Goal: Transaction & Acquisition: Purchase product/service

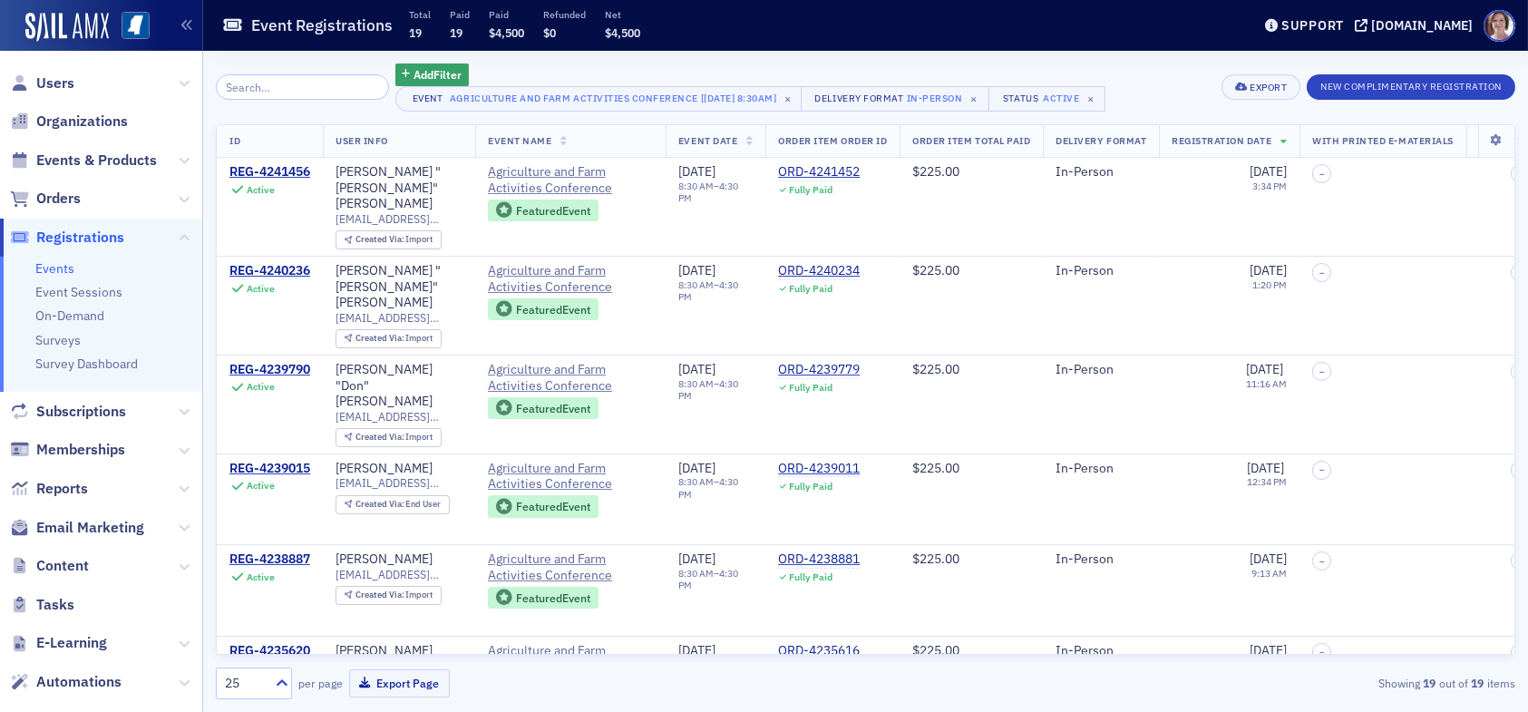
scroll to position [1241, 0]
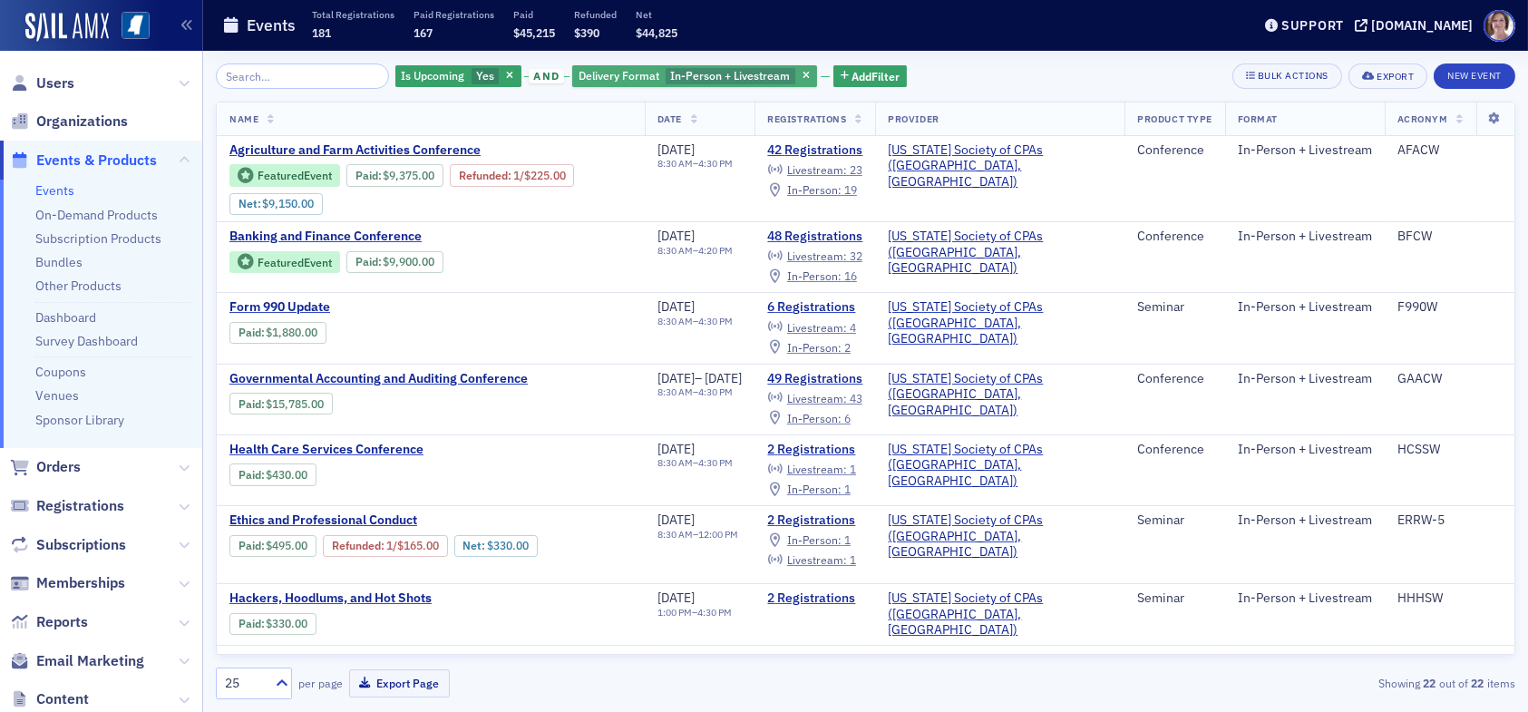
click at [743, 72] on span "In-Person + Livestream" at bounding box center [730, 75] width 120 height 15
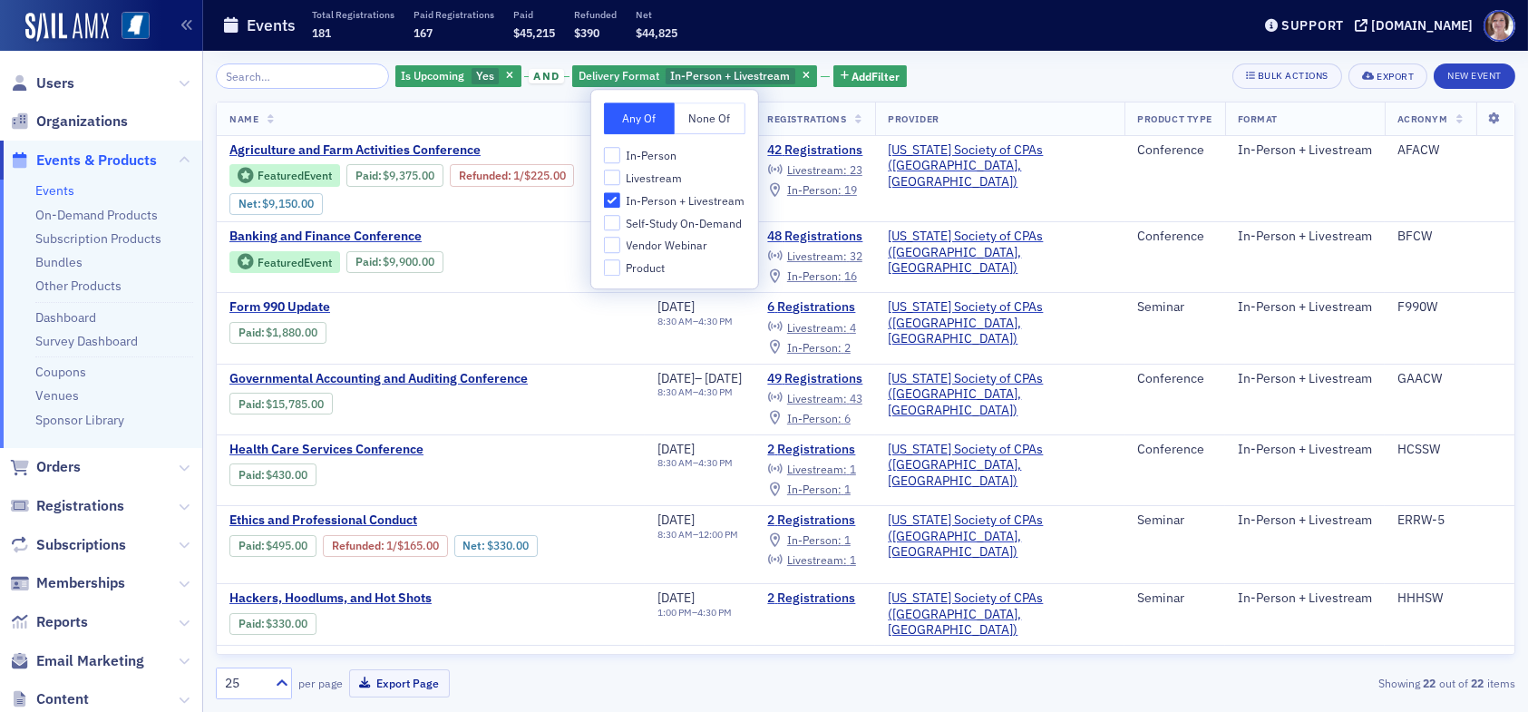
click at [659, 179] on span "Livestream" at bounding box center [654, 177] width 56 height 15
click at [620, 179] on input "Livestream" at bounding box center [612, 178] width 16 height 16
checkbox input "true"
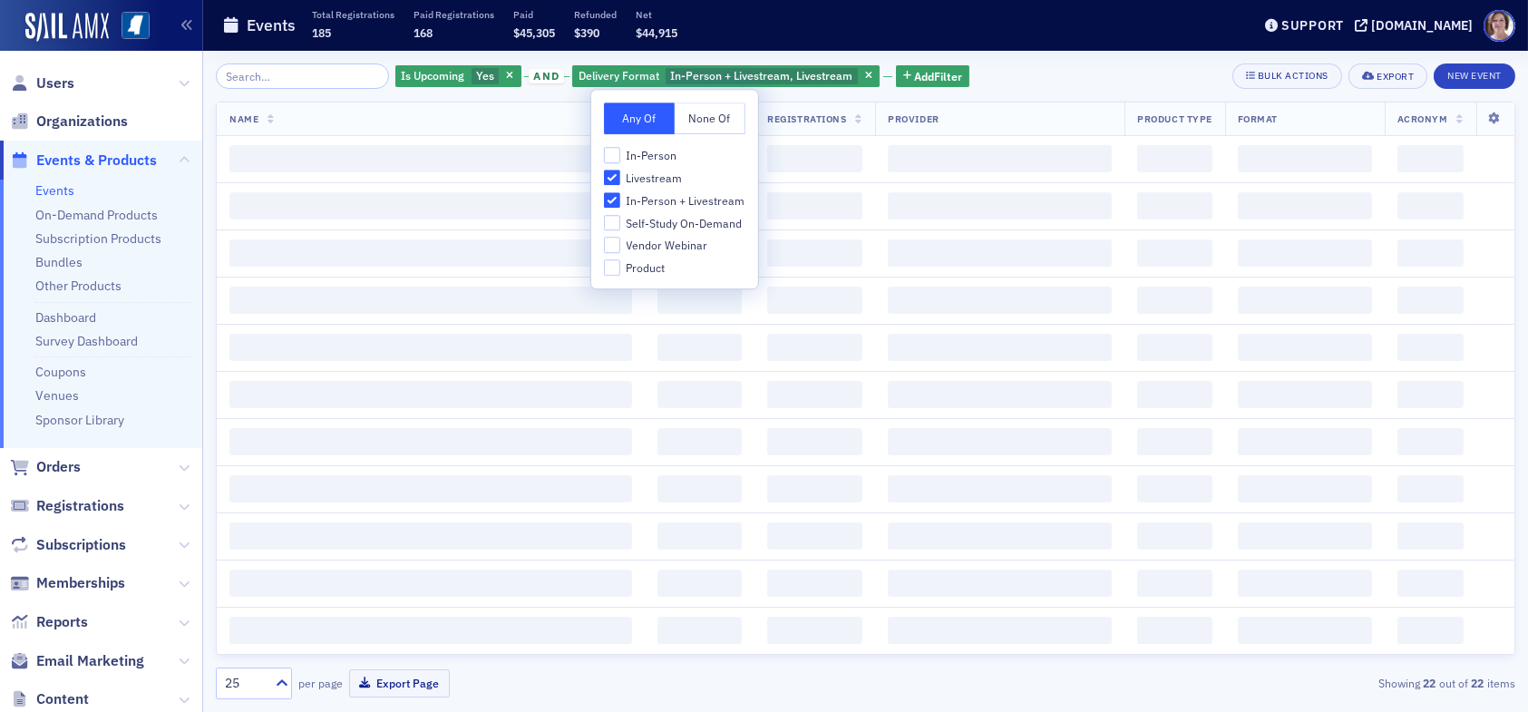
click at [646, 200] on span "In-Person + Livestream" at bounding box center [685, 200] width 119 height 15
click at [620, 200] on input "In-Person + Livestream" at bounding box center [612, 200] width 16 height 16
checkbox input "false"
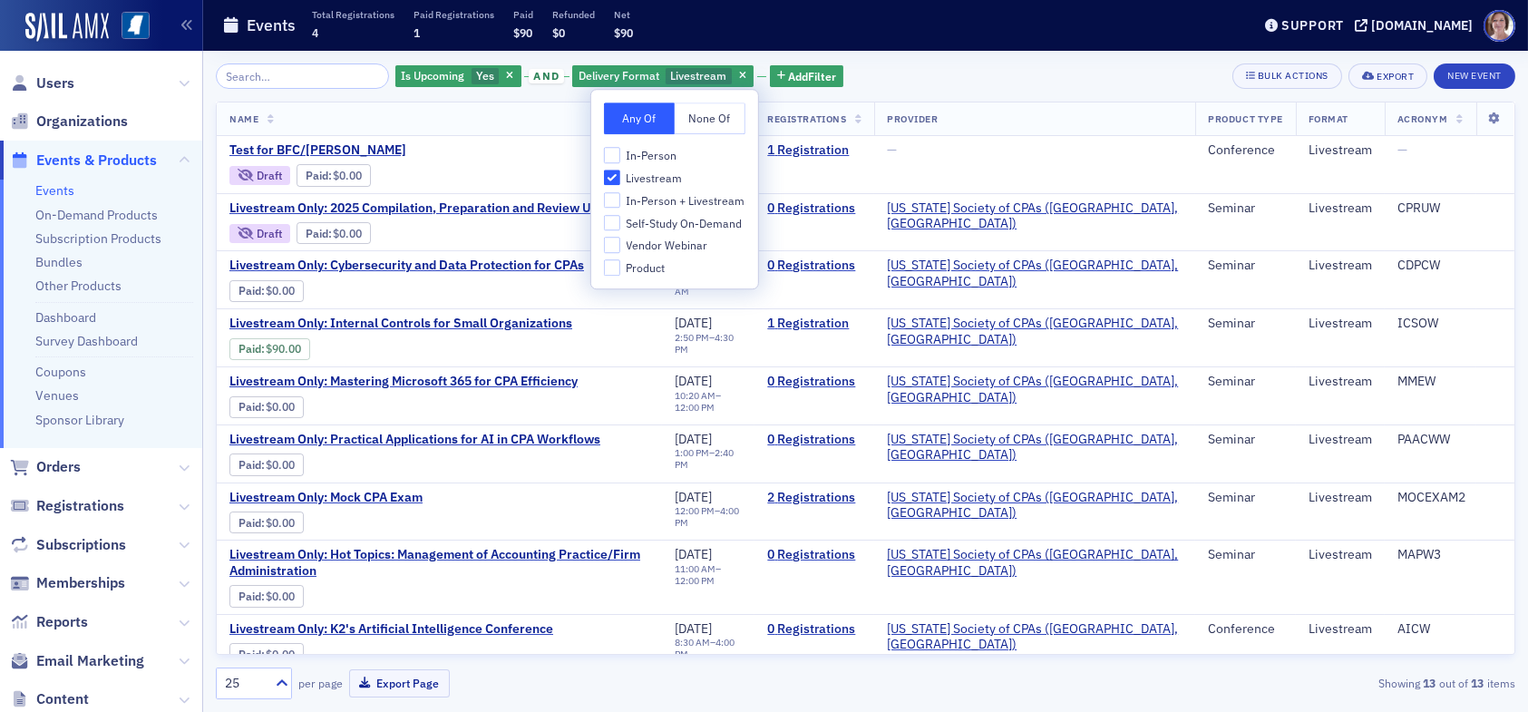
click at [937, 80] on div "Is Upcoming Yes and Delivery Format Livestream Add Filter Bulk Actions Export N…" at bounding box center [865, 75] width 1299 height 25
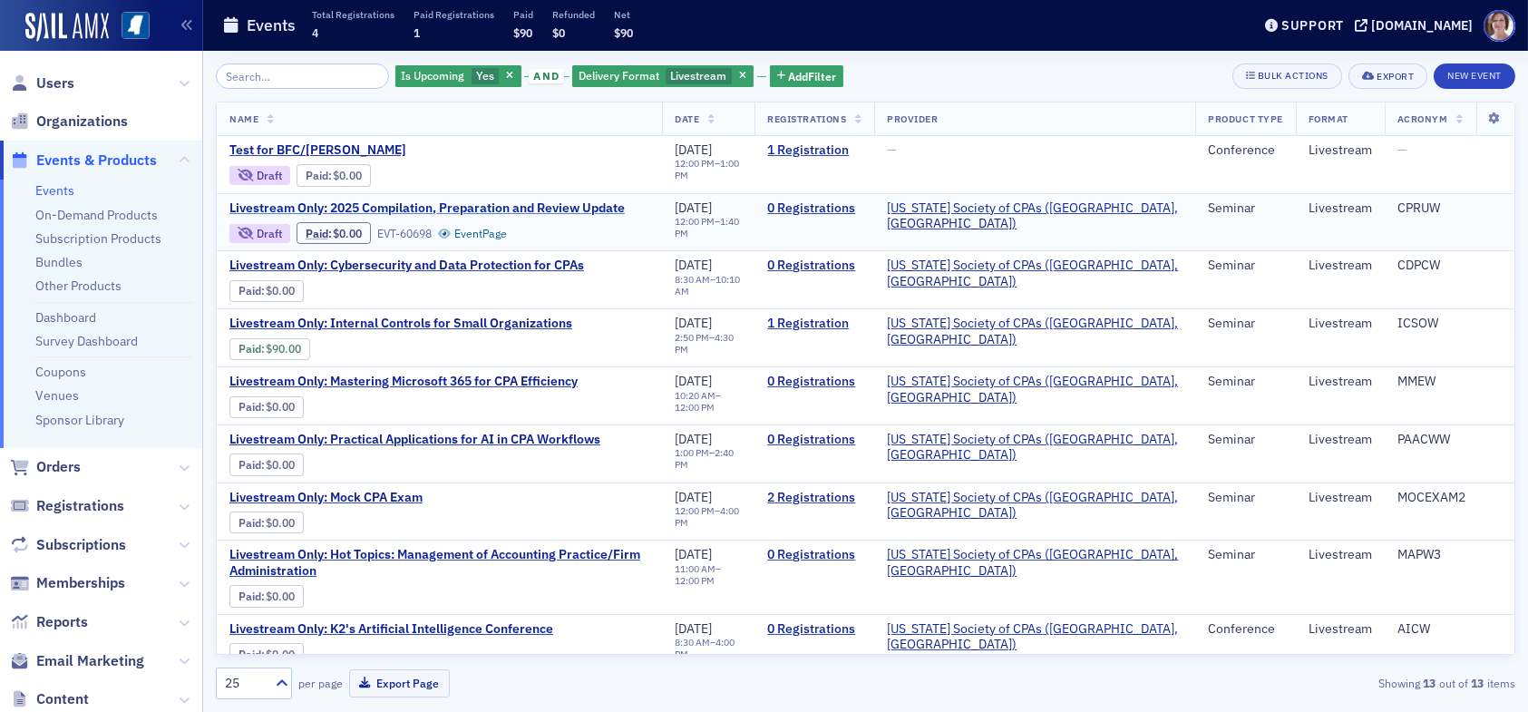
click at [395, 206] on span "Livestream Only: 2025 Compilation, Preparation and Review Update" at bounding box center [426, 208] width 395 height 16
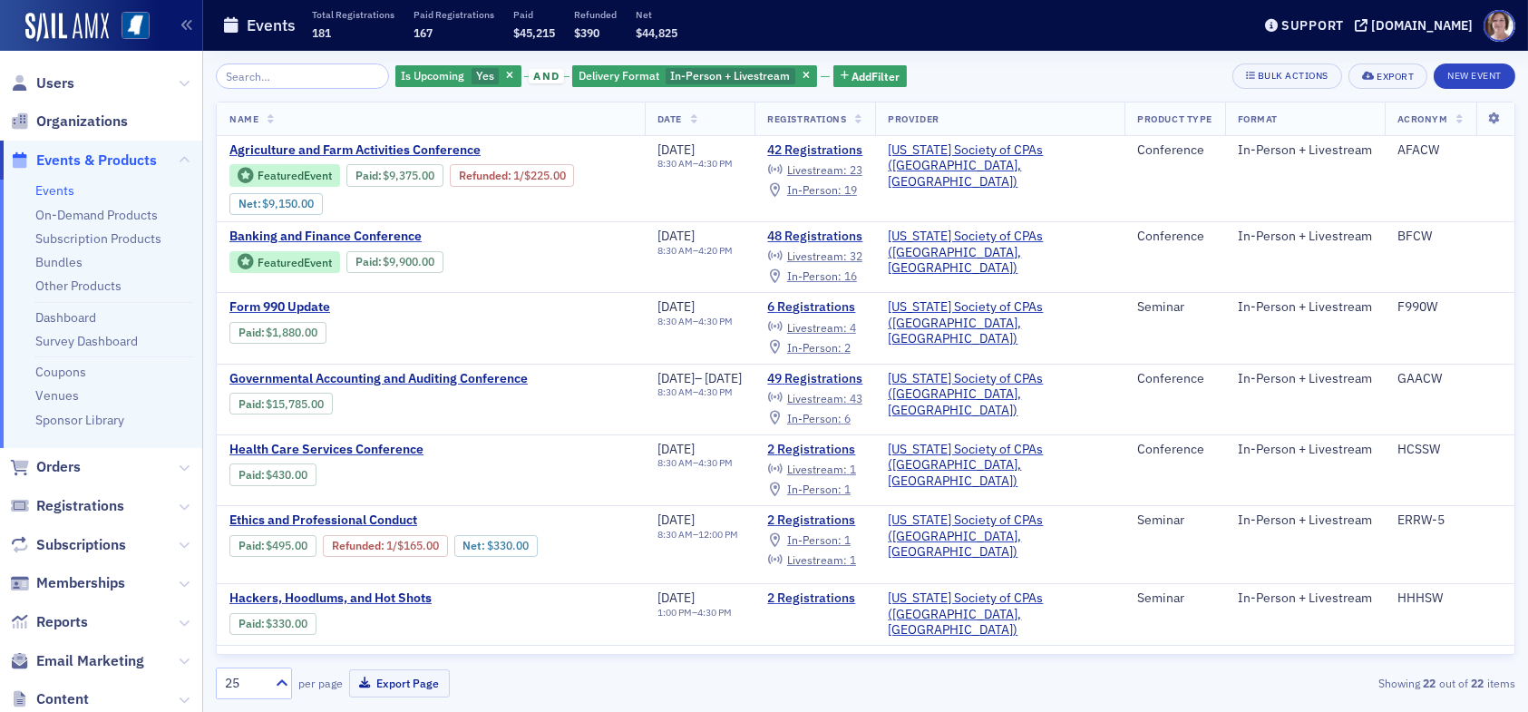
click at [970, 78] on div "Is Upcoming Yes and Delivery Format In-Person + Livestream Add Filter Bulk Acti…" at bounding box center [865, 75] width 1299 height 25
click at [68, 85] on span "Users" at bounding box center [55, 83] width 38 height 20
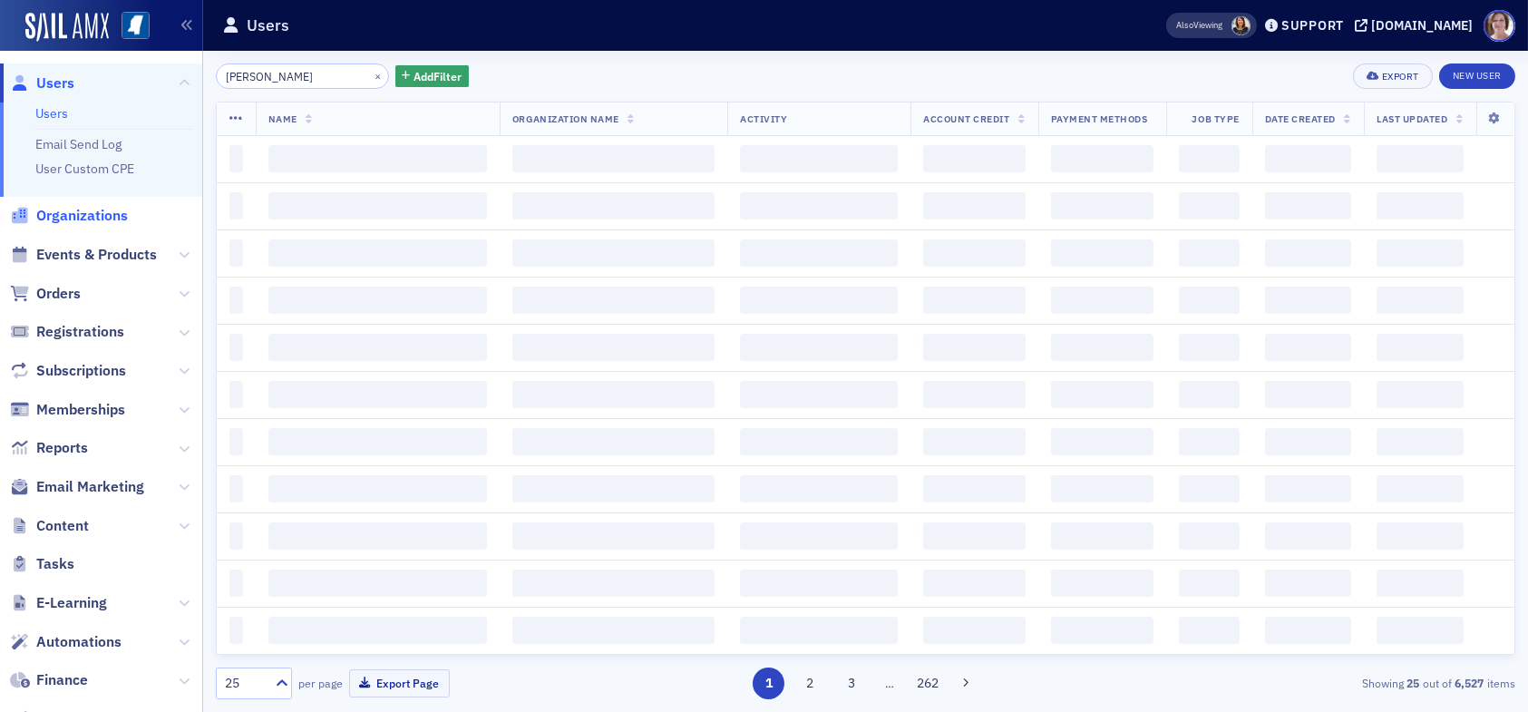
type input "marcus martin"
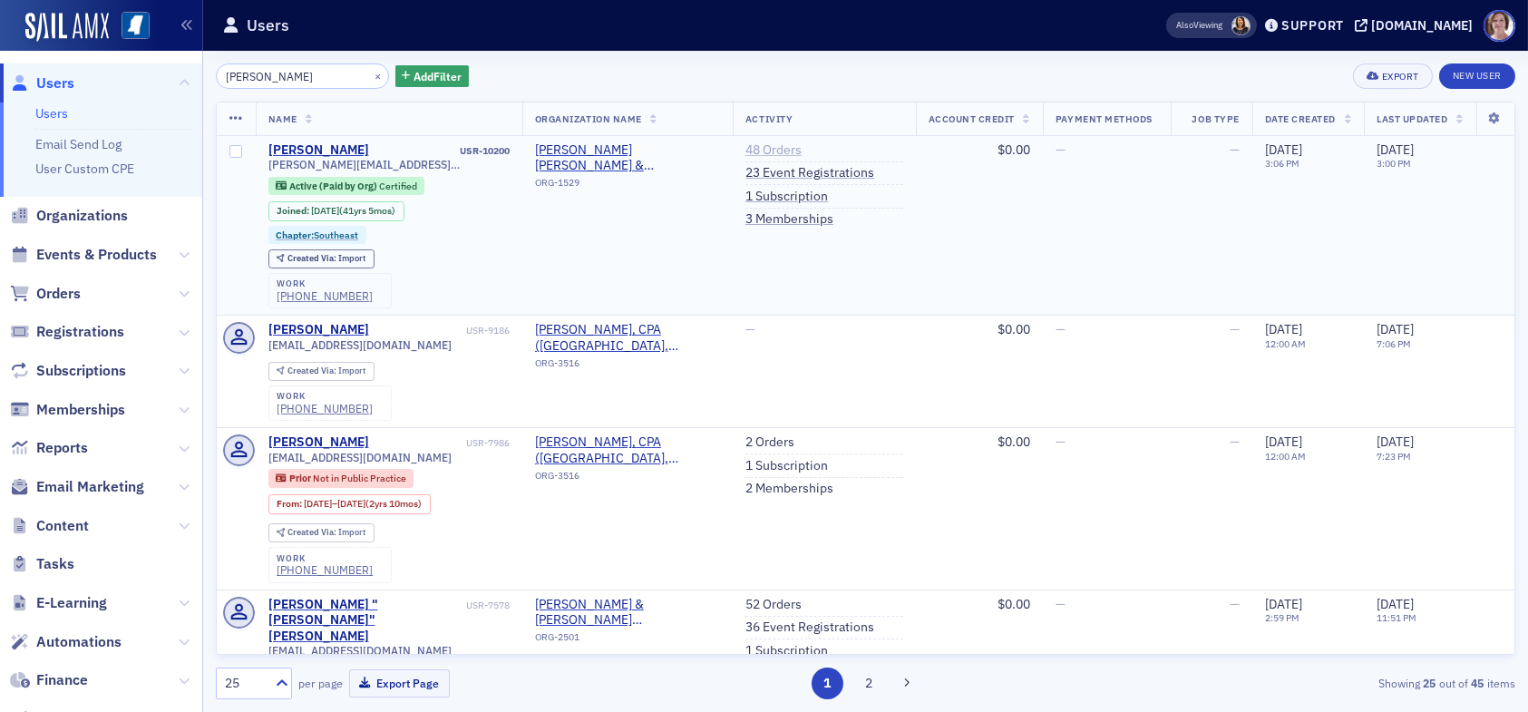
click at [766, 146] on link "48 Orders" at bounding box center [773, 150] width 56 height 16
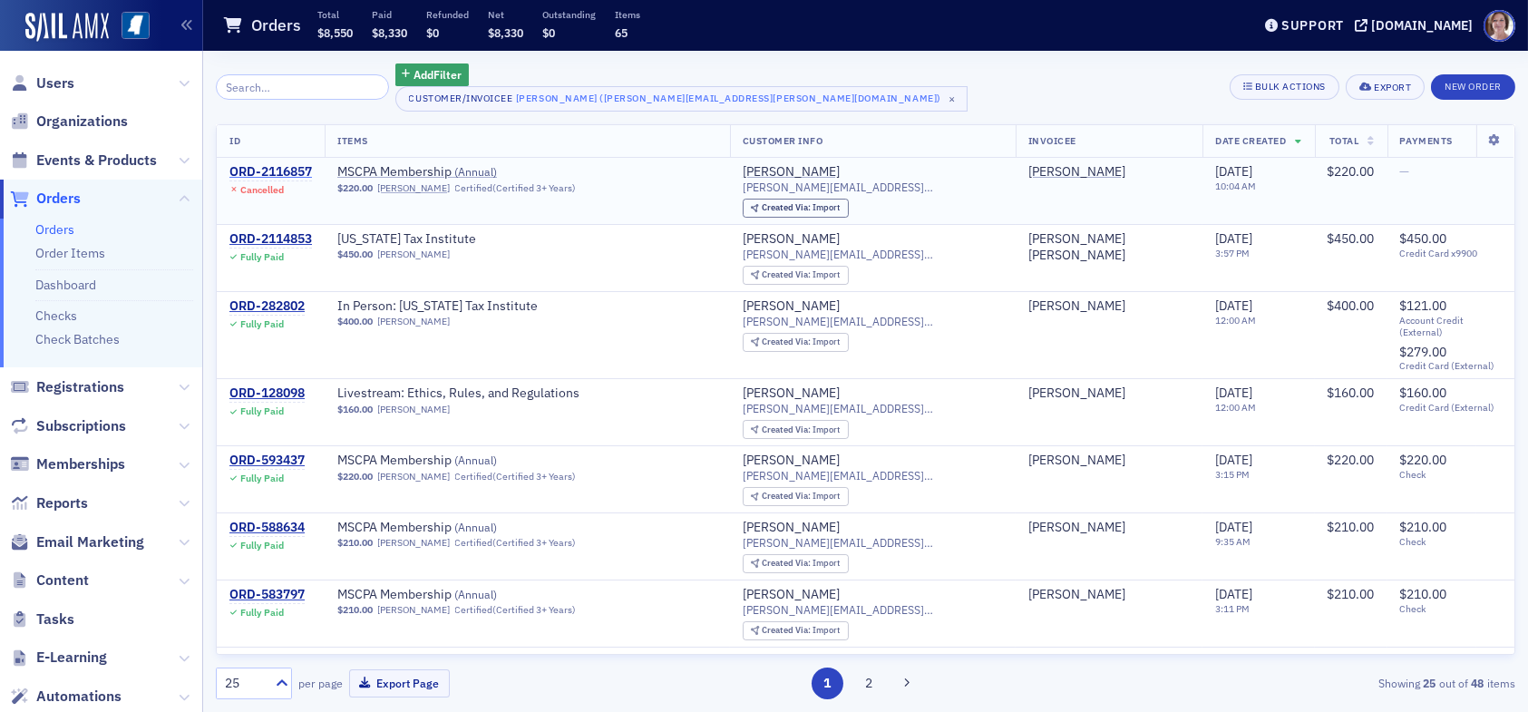
click at [297, 169] on div "ORD-2116857" at bounding box center [270, 172] width 83 height 16
click at [274, 231] on div "ORD-2114853" at bounding box center [270, 239] width 83 height 16
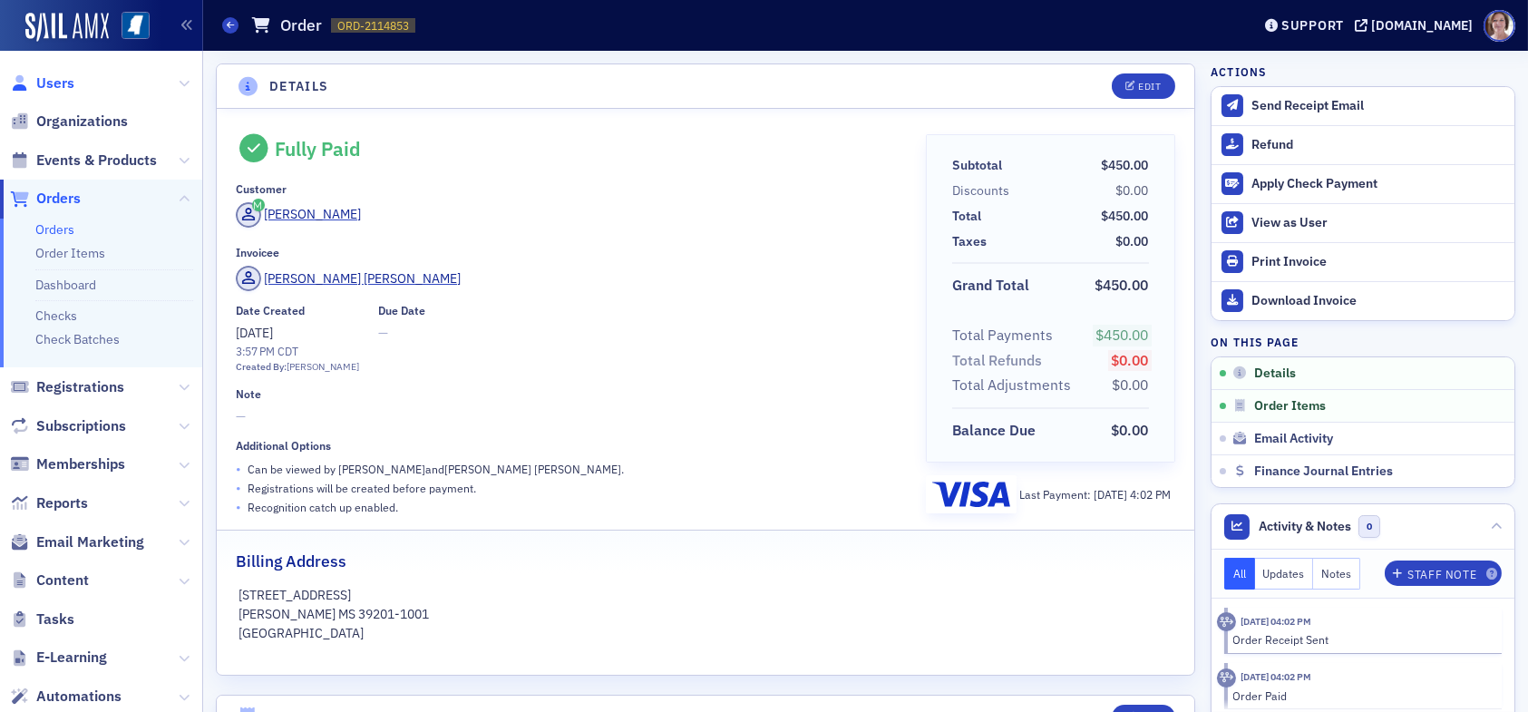
click at [58, 83] on span "Users" at bounding box center [55, 83] width 38 height 20
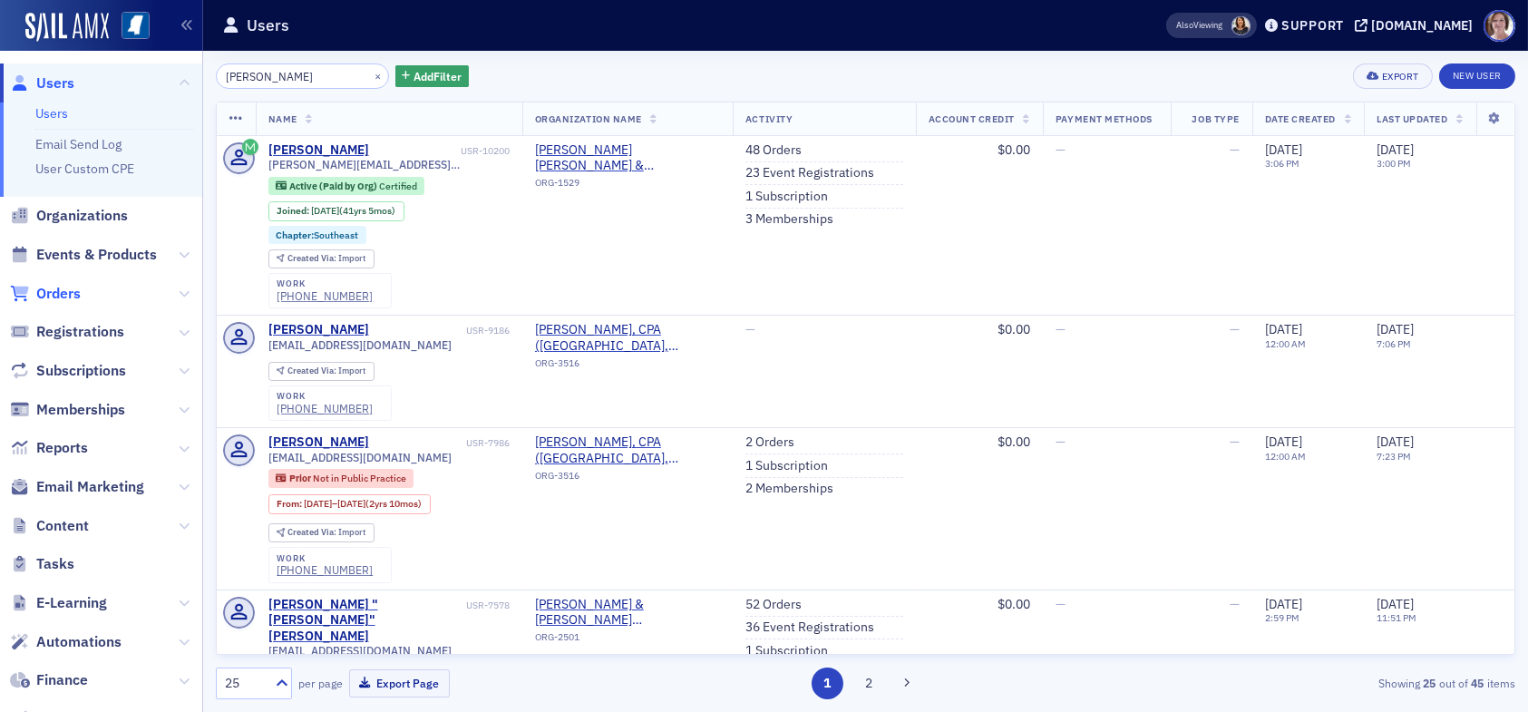
click at [62, 292] on span "Orders" at bounding box center [58, 294] width 44 height 20
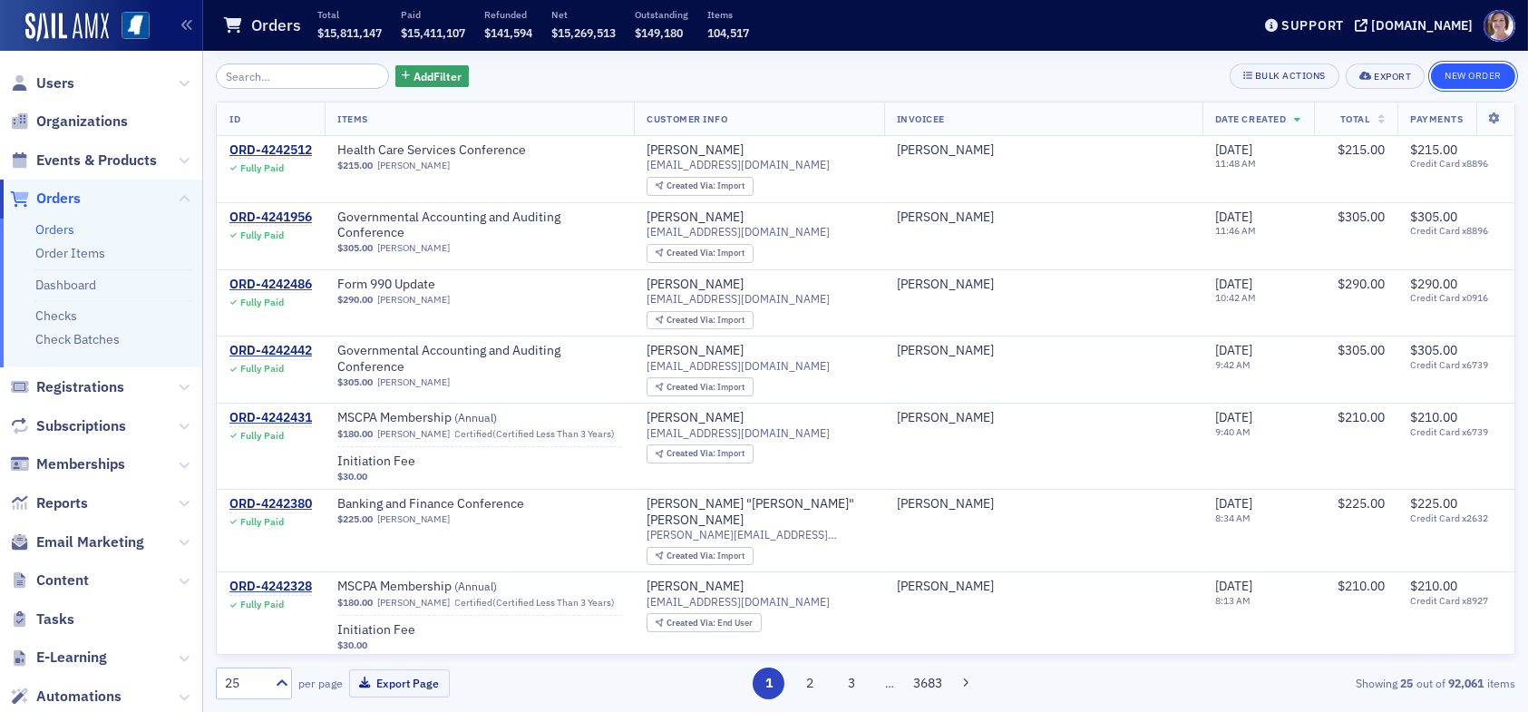
click at [1468, 75] on button "New Order" at bounding box center [1473, 75] width 84 height 25
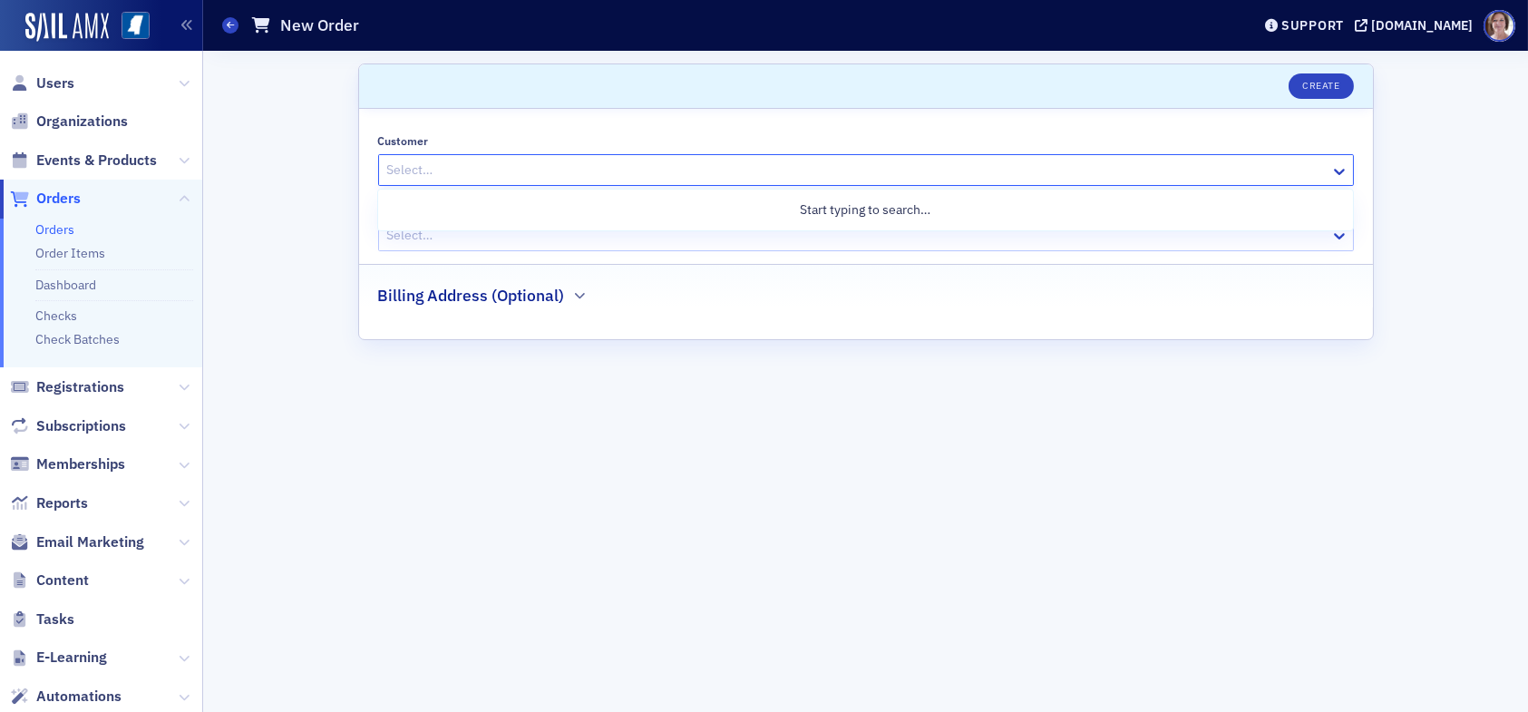
click at [642, 166] on div at bounding box center [856, 170] width 943 height 23
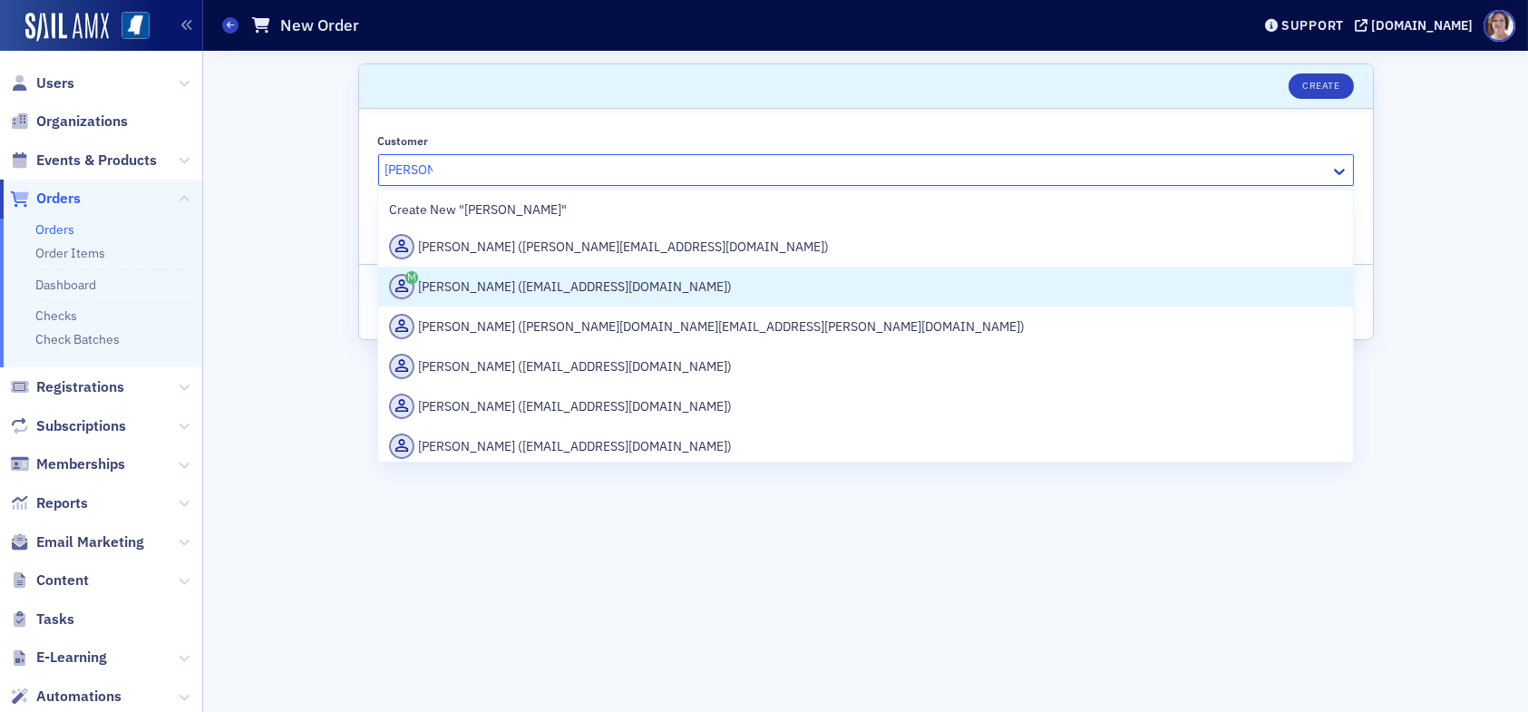
type input "sara fox"
click at [278, 150] on div "Scroll to Create Customer 32 results available for search term sara fox. Use Up…" at bounding box center [865, 381] width 1299 height 661
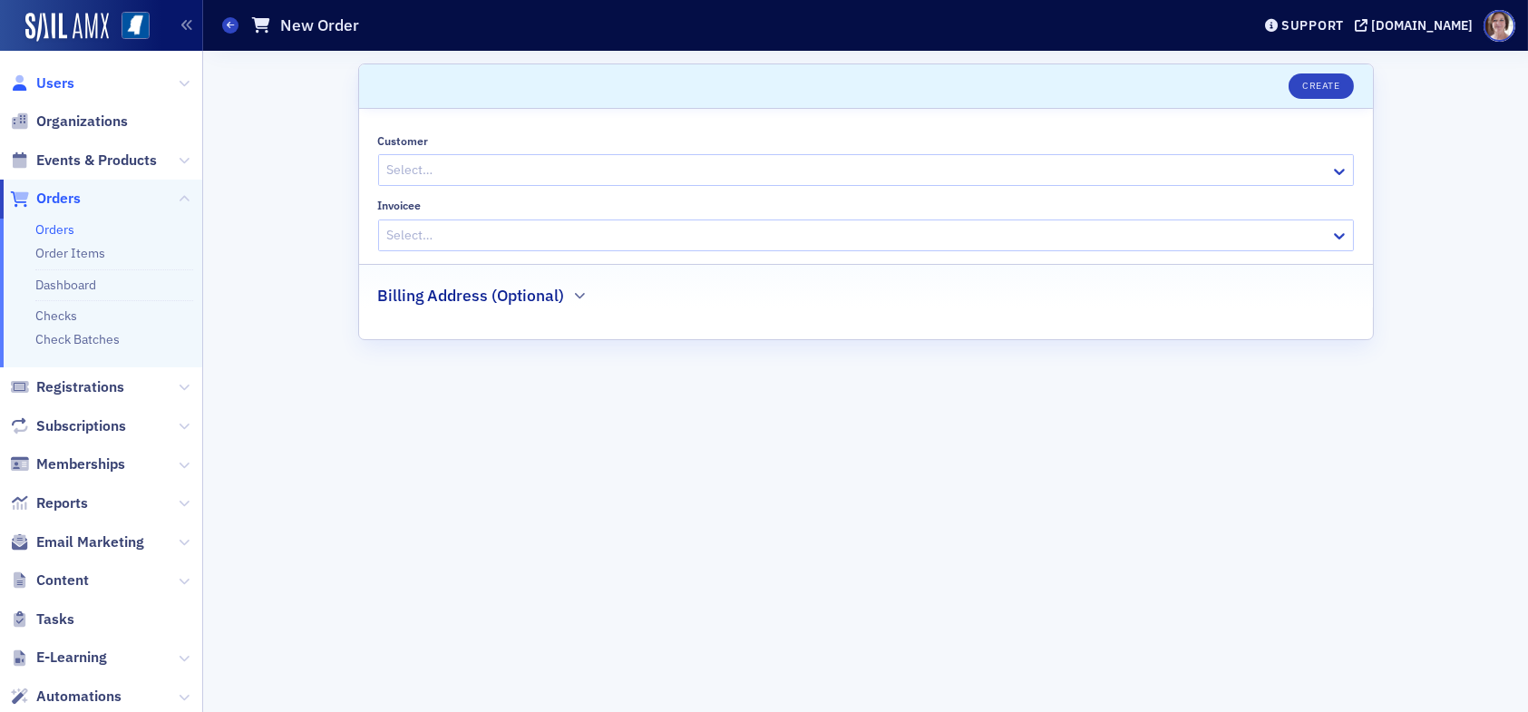
click at [48, 83] on span "Users" at bounding box center [55, 83] width 38 height 20
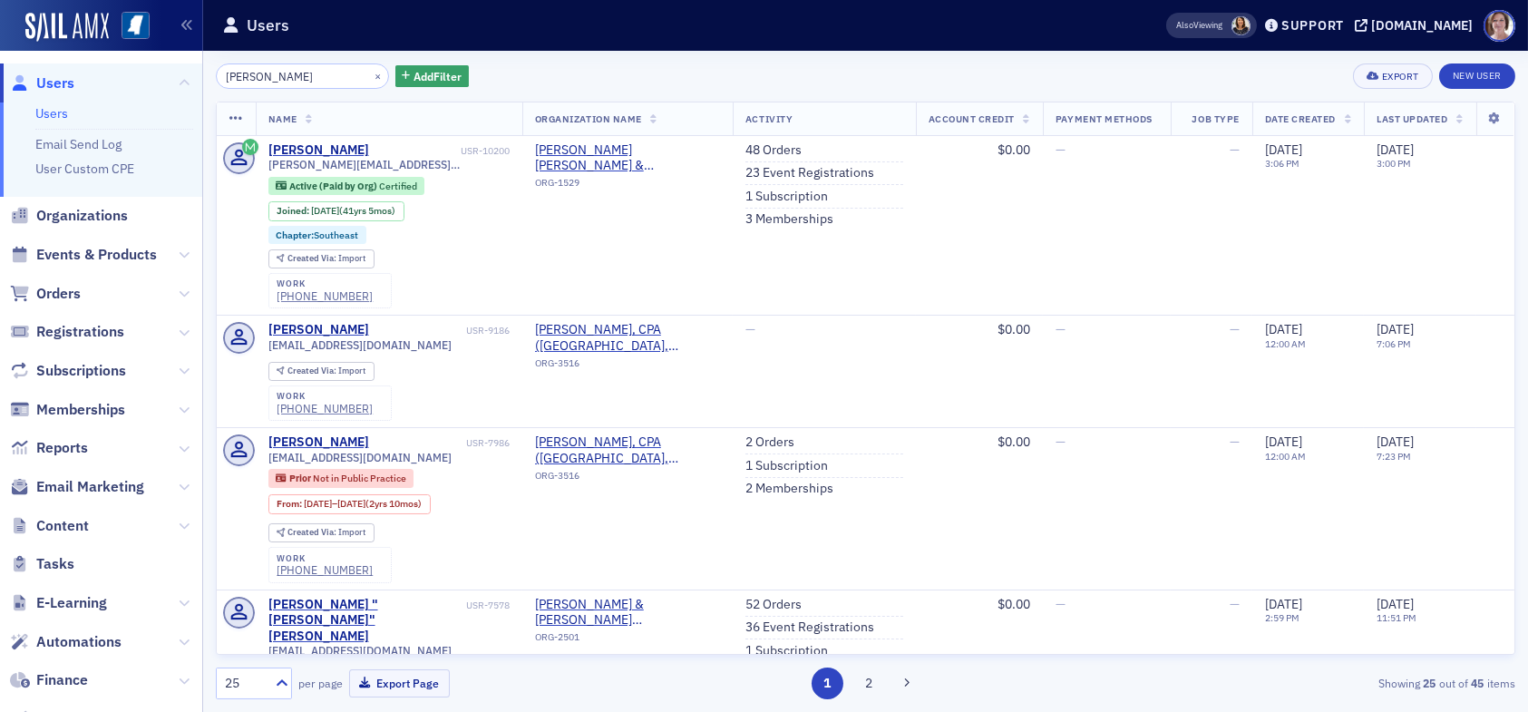
drag, startPoint x: 303, startPoint y: 73, endPoint x: 219, endPoint y: 67, distance: 83.6
click at [219, 67] on input "marcus martin" at bounding box center [302, 75] width 173 height 25
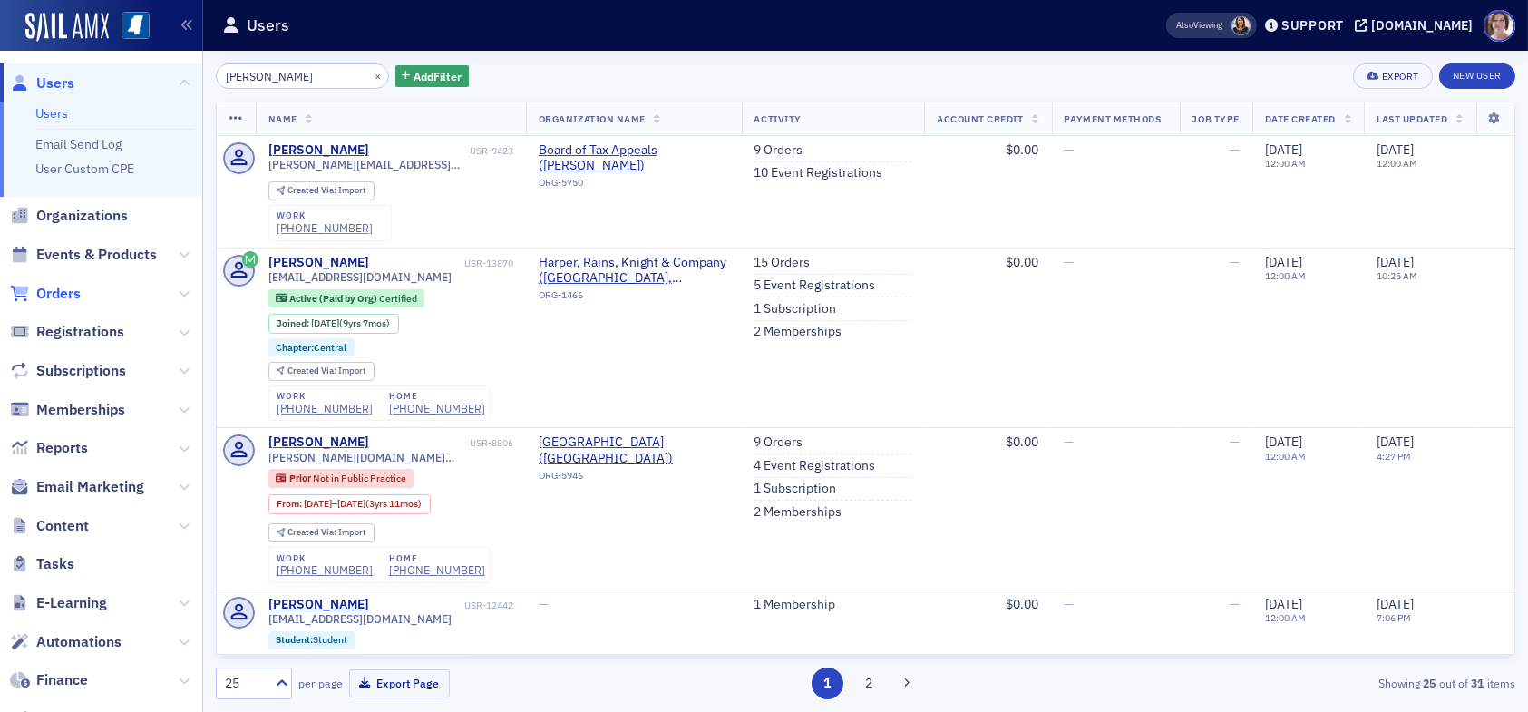
type input "sara fox"
click at [64, 296] on span "Orders" at bounding box center [58, 294] width 44 height 20
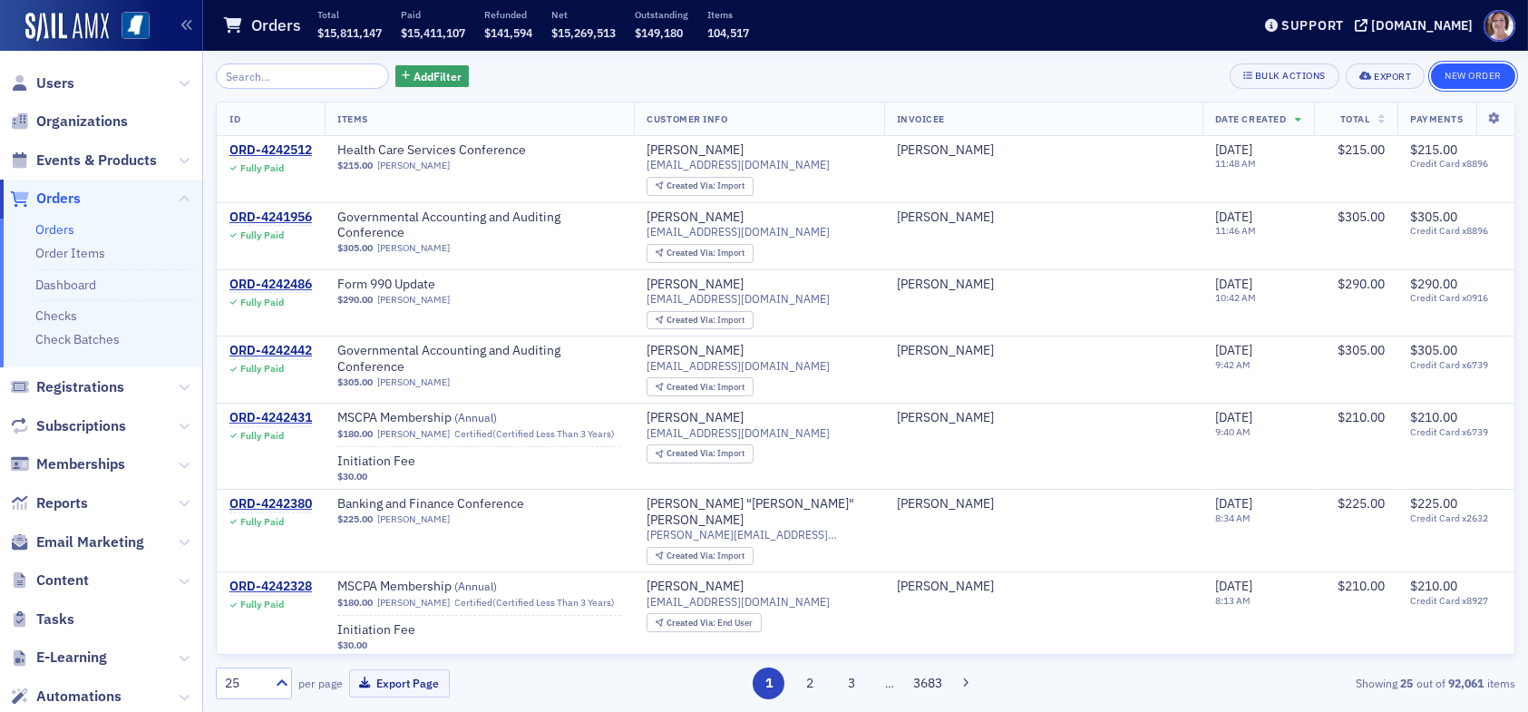
click at [1462, 73] on button "New Order" at bounding box center [1473, 75] width 84 height 25
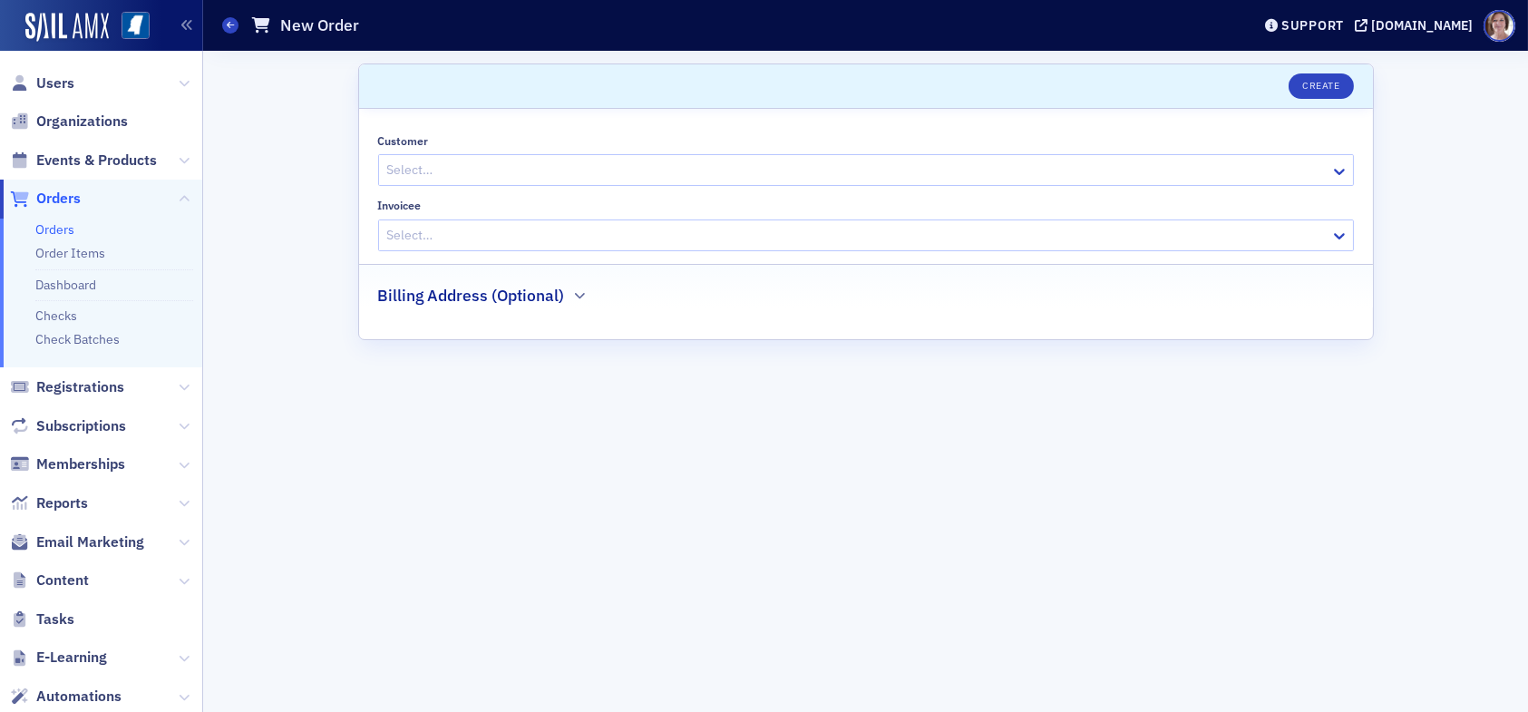
click at [584, 165] on div at bounding box center [856, 170] width 943 height 23
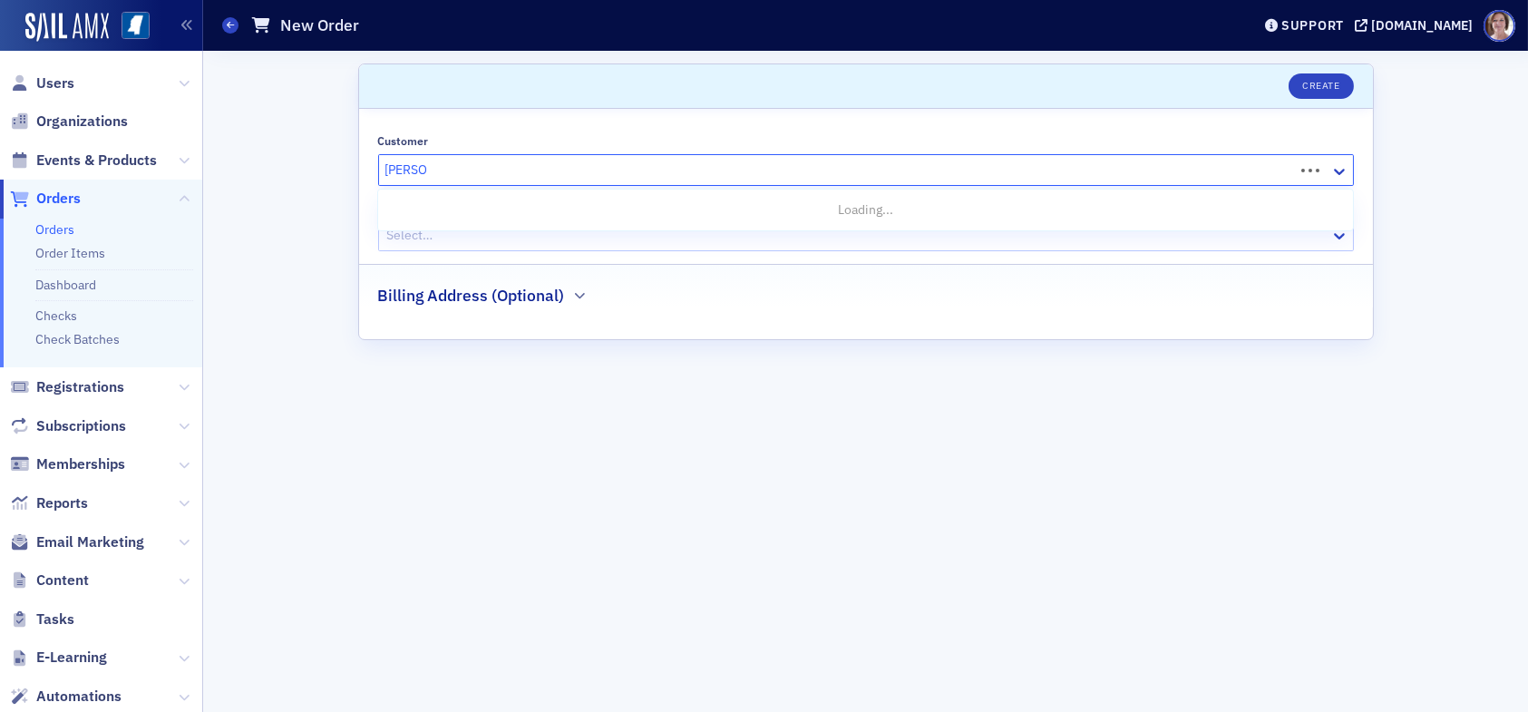
type input "sara fox"
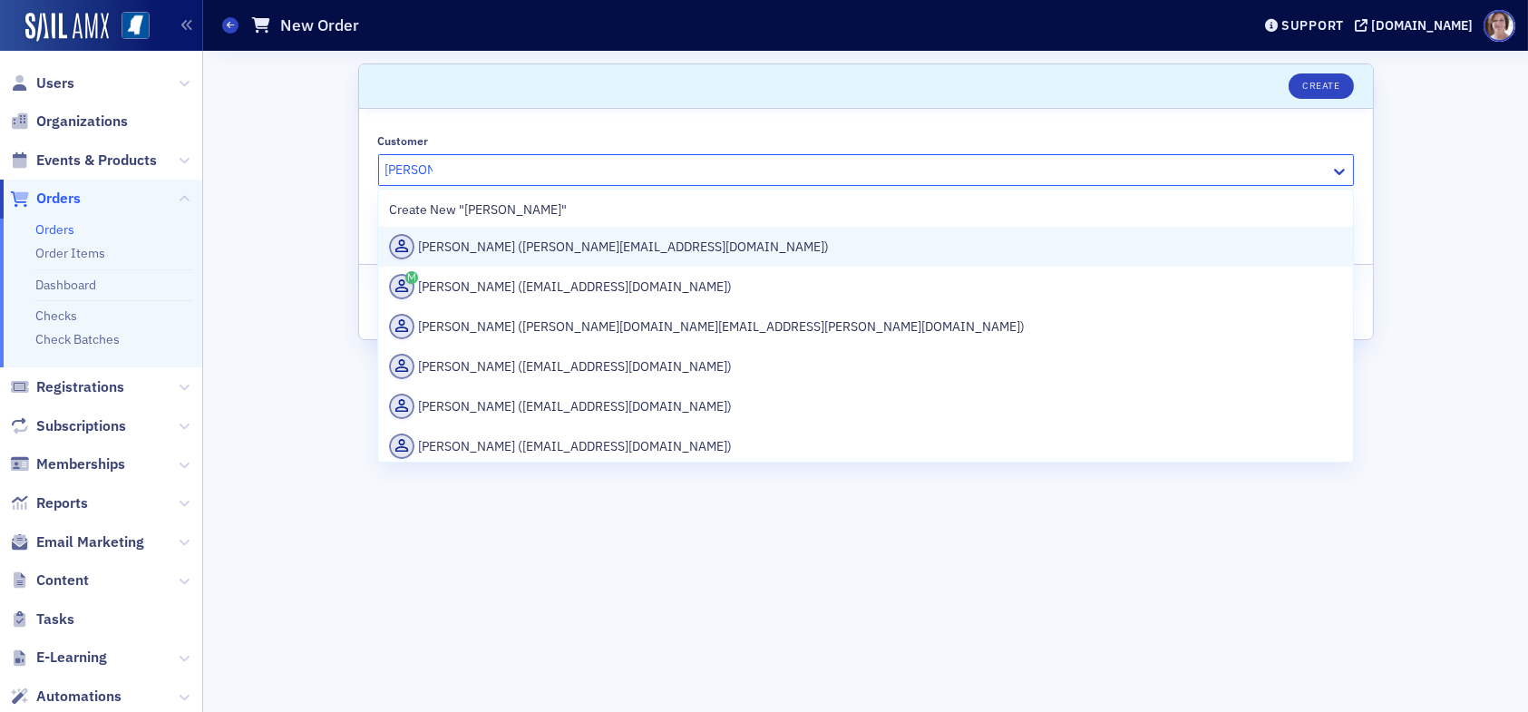
click at [550, 244] on div "Sara Fox (sara@sarafox.com)" at bounding box center [865, 246] width 952 height 25
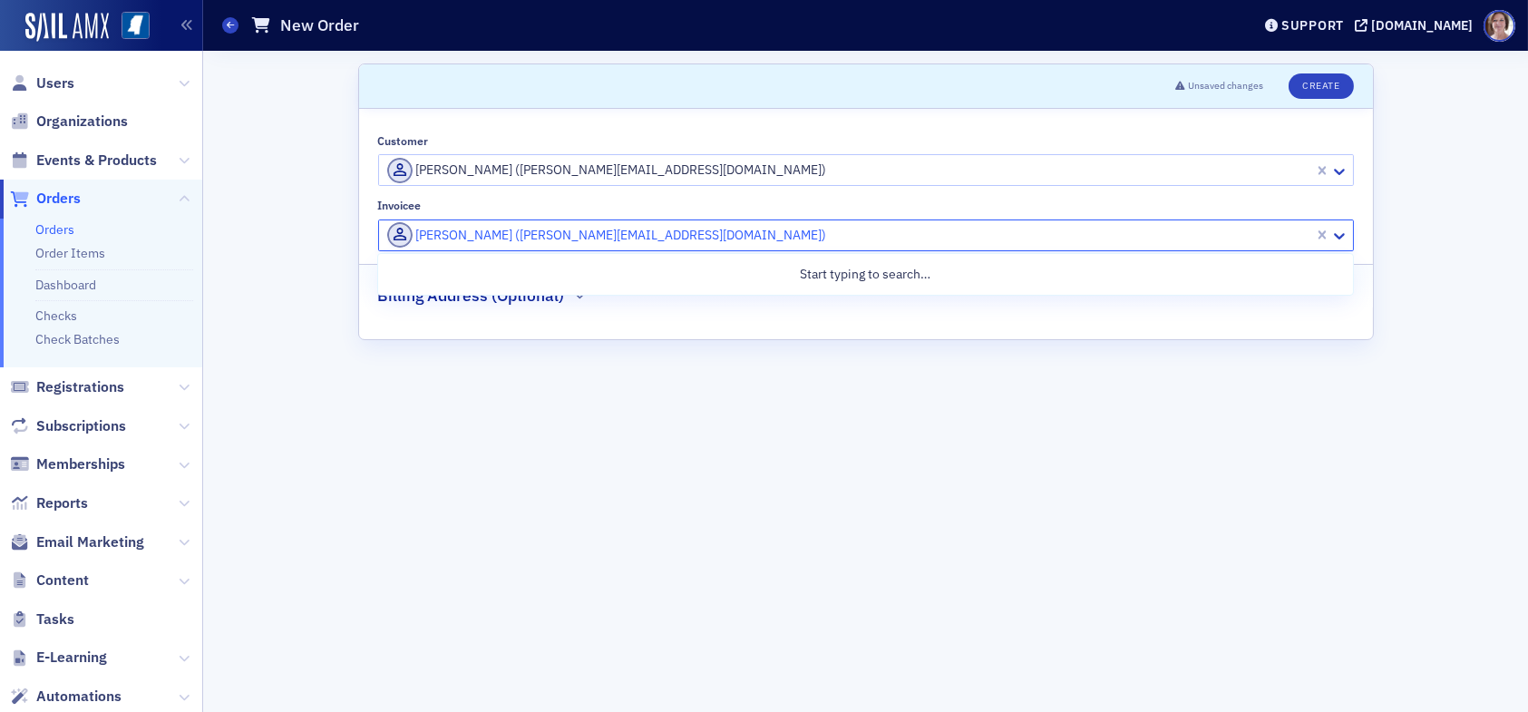
click at [549, 239] on div at bounding box center [848, 235] width 927 height 23
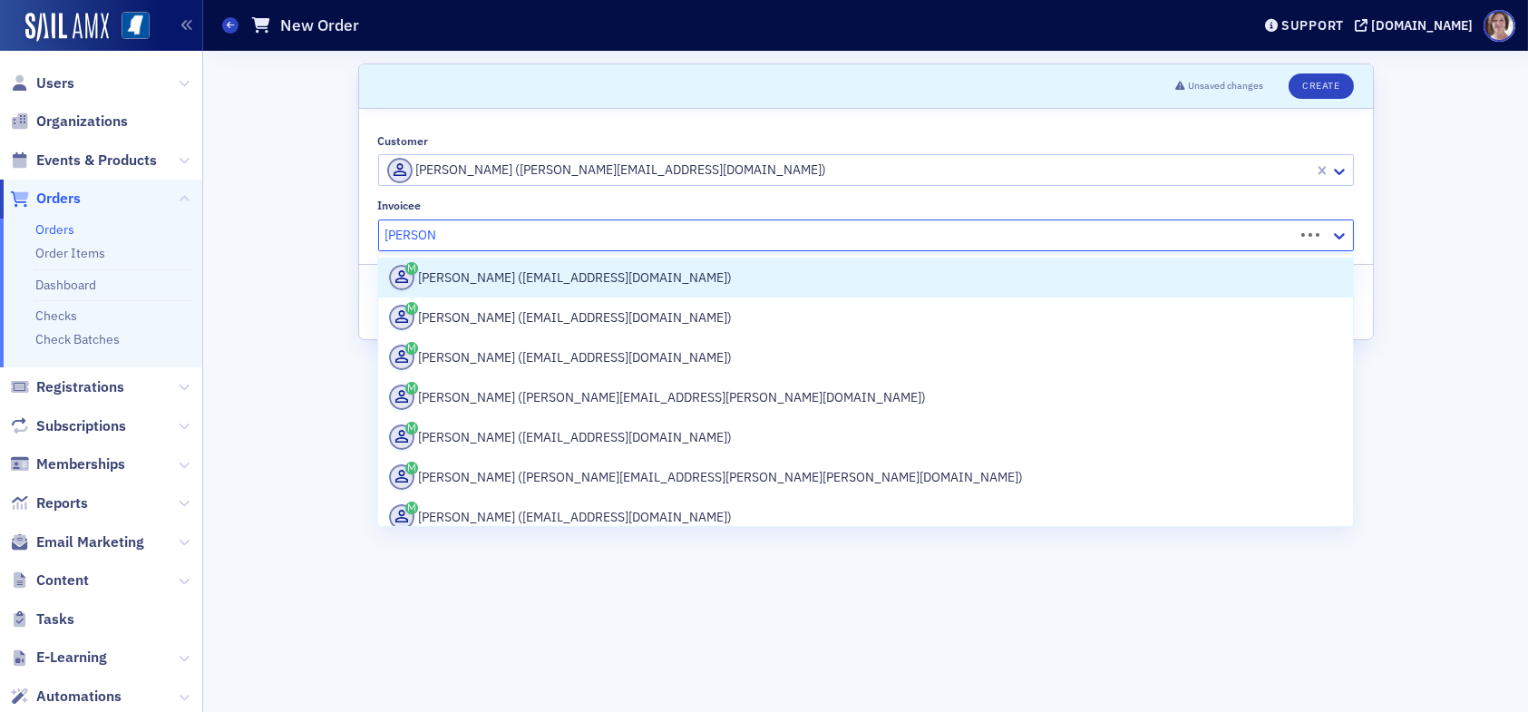
type input "krista and"
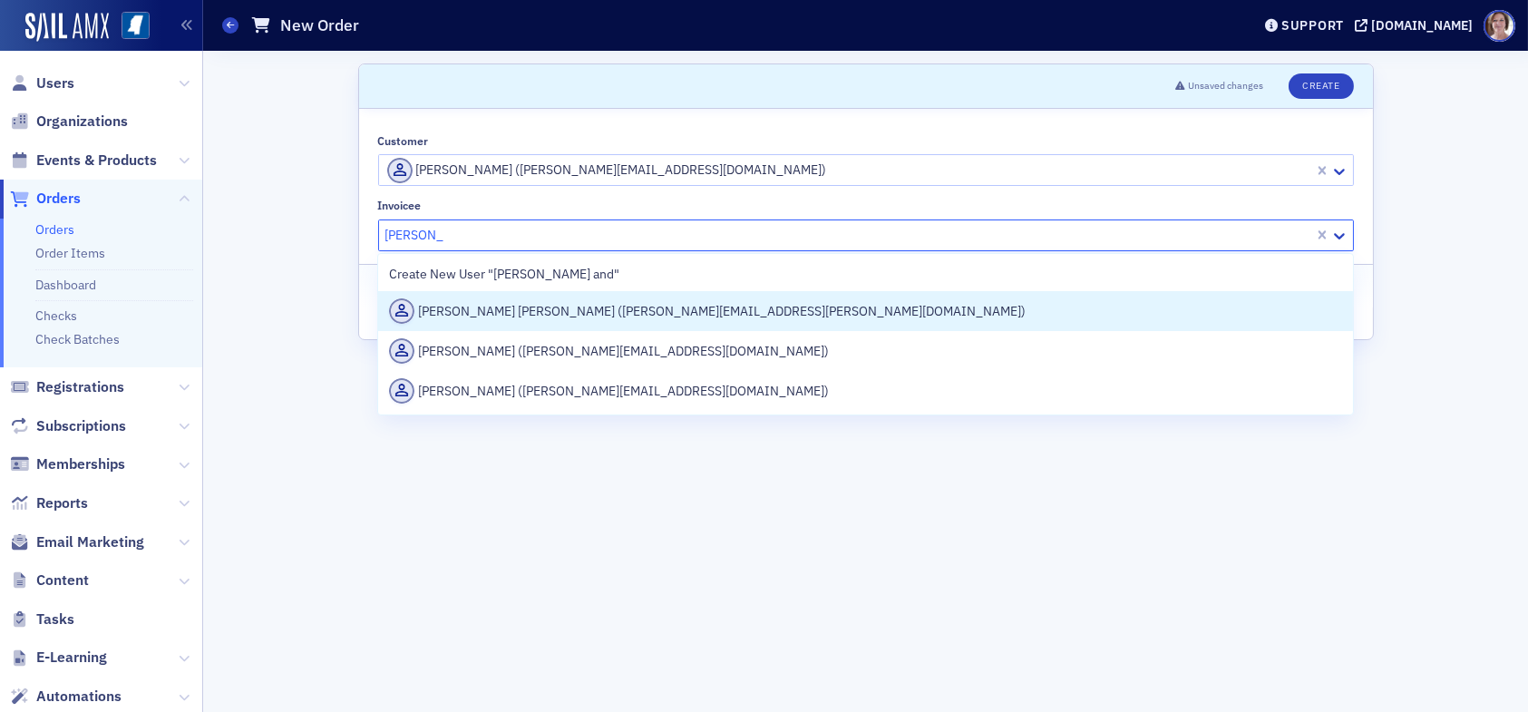
click at [556, 313] on div "Krista Andy (krista.andy@bta.ms.gov)" at bounding box center [865, 310] width 952 height 25
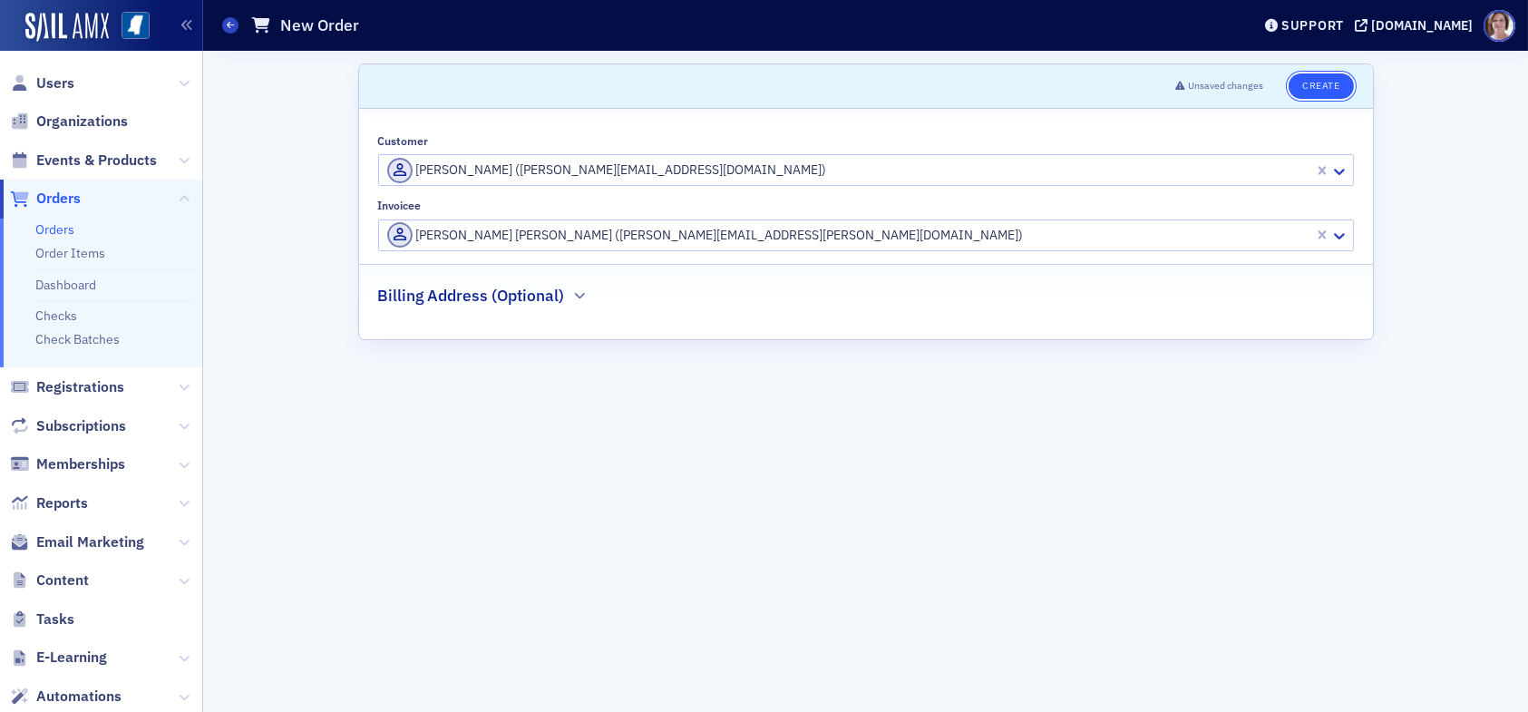
click at [1333, 89] on button "Create" at bounding box center [1320, 85] width 64 height 25
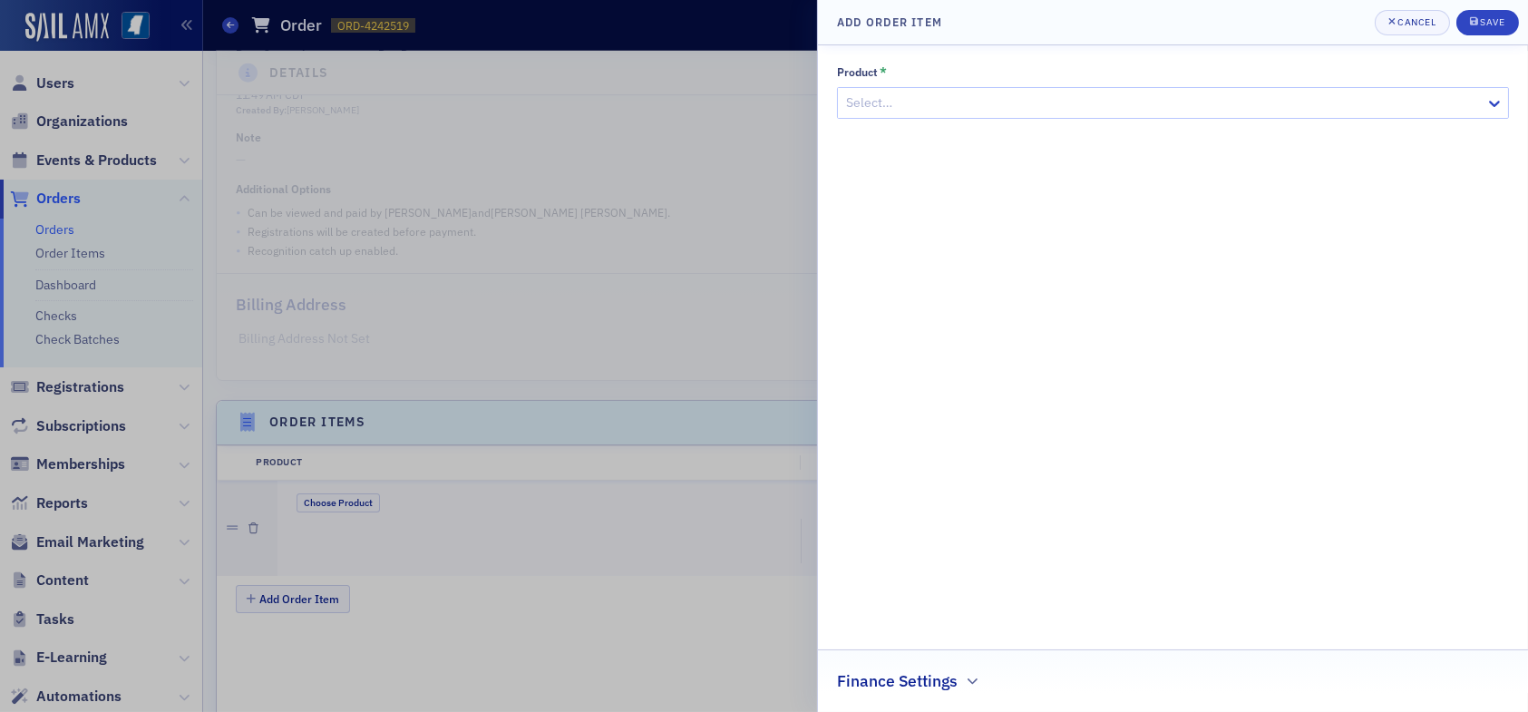
scroll to position [539, 0]
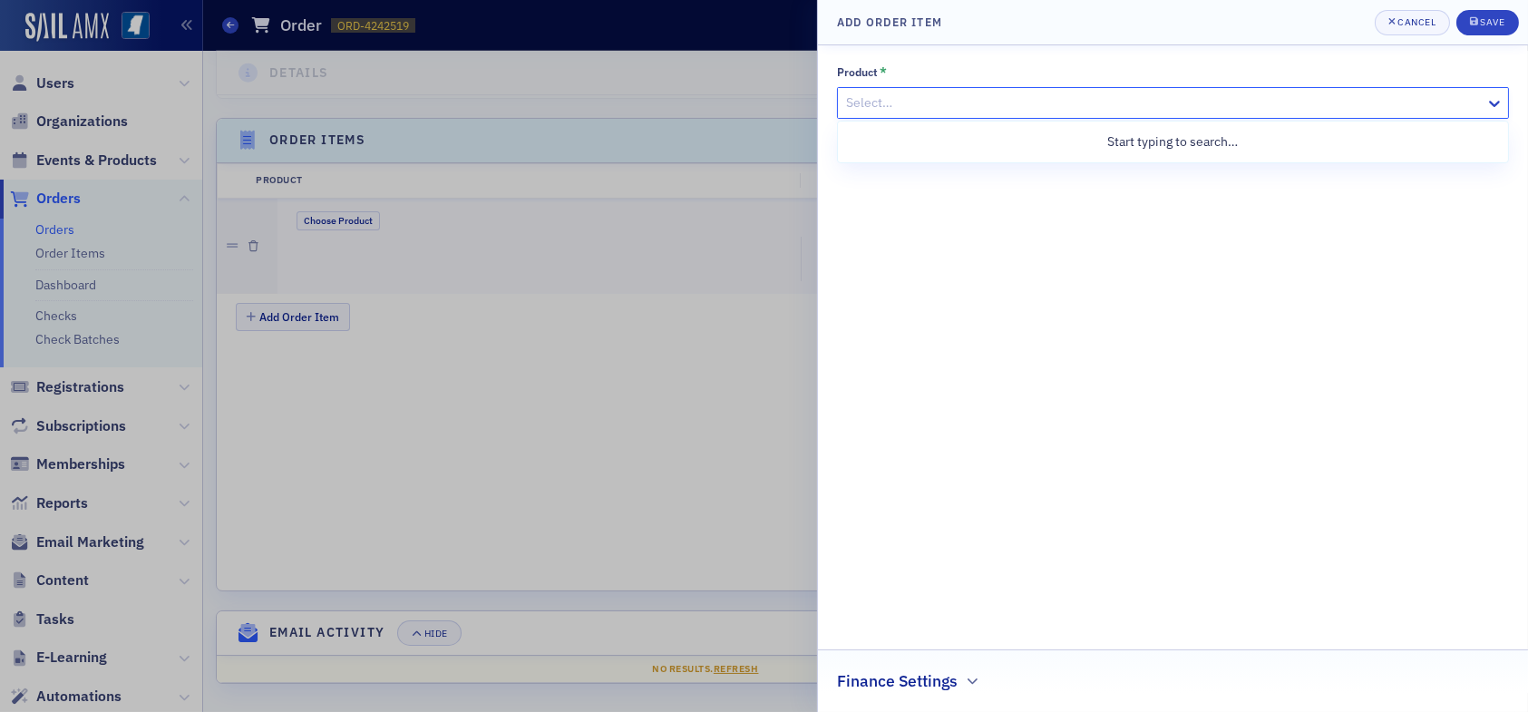
click at [884, 107] on div at bounding box center [1163, 103] width 639 height 23
type input "mississippi tax institute"
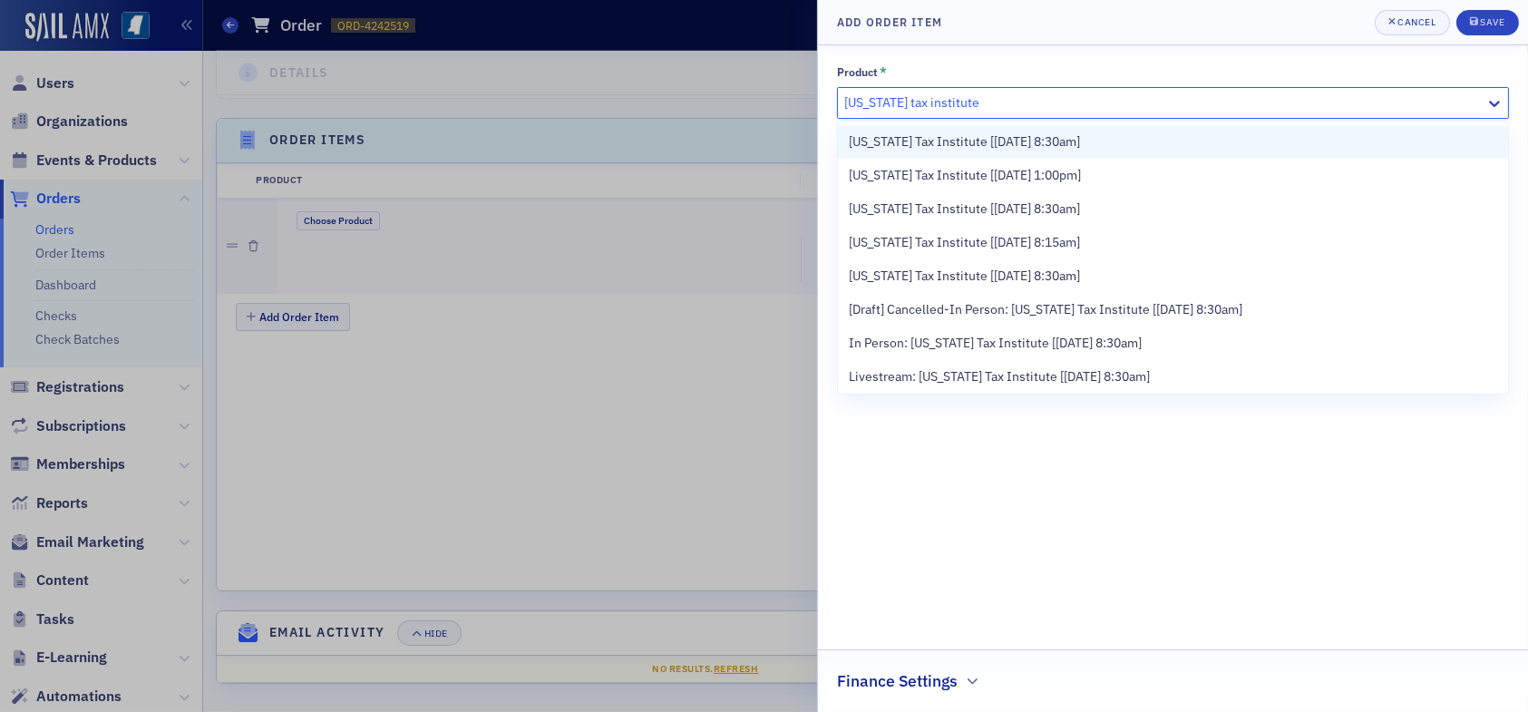
click at [1072, 138] on span "Mississippi Tax Institute [12/8/2025 8:30am]" at bounding box center [964, 141] width 231 height 19
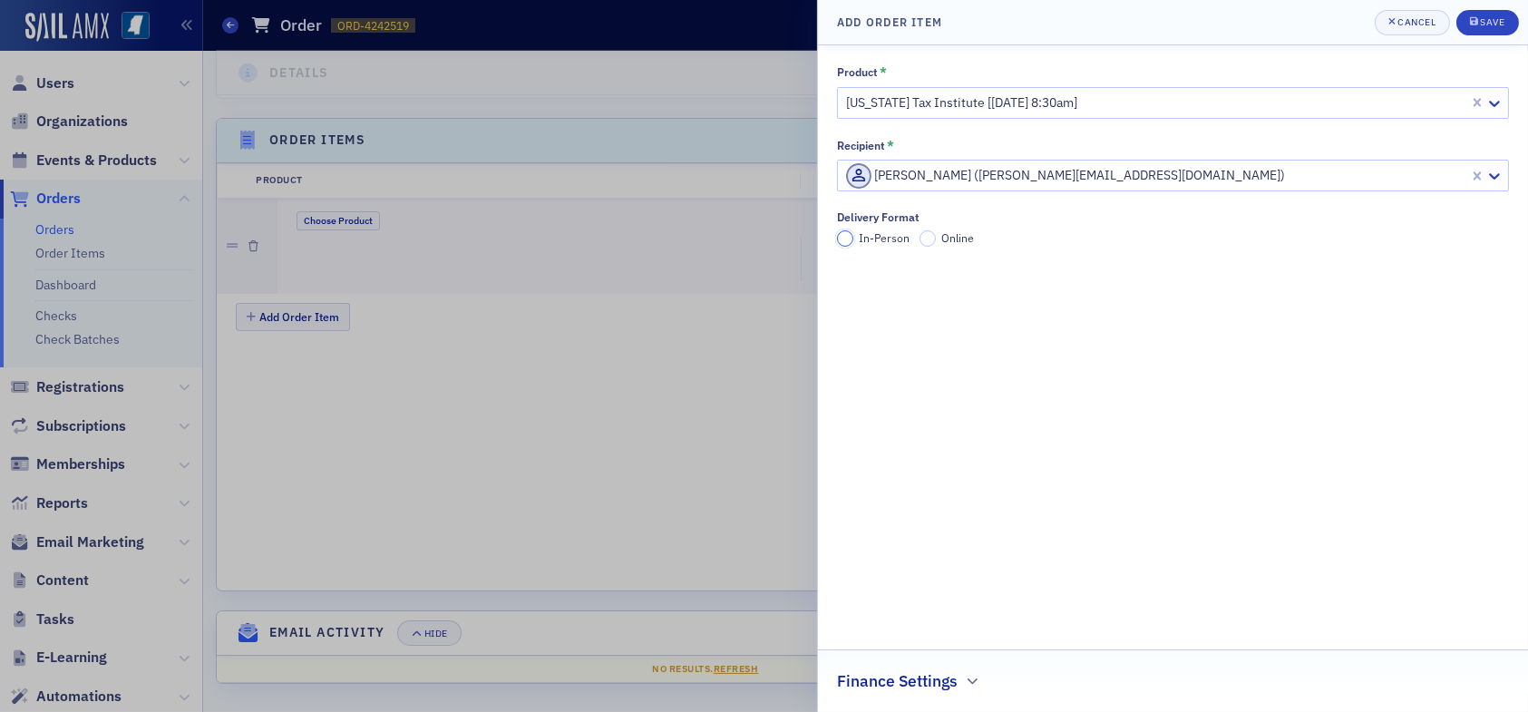
click at [841, 233] on input "In-Person" at bounding box center [845, 238] width 16 height 16
click at [1488, 24] on div "Save" at bounding box center [1492, 22] width 24 height 10
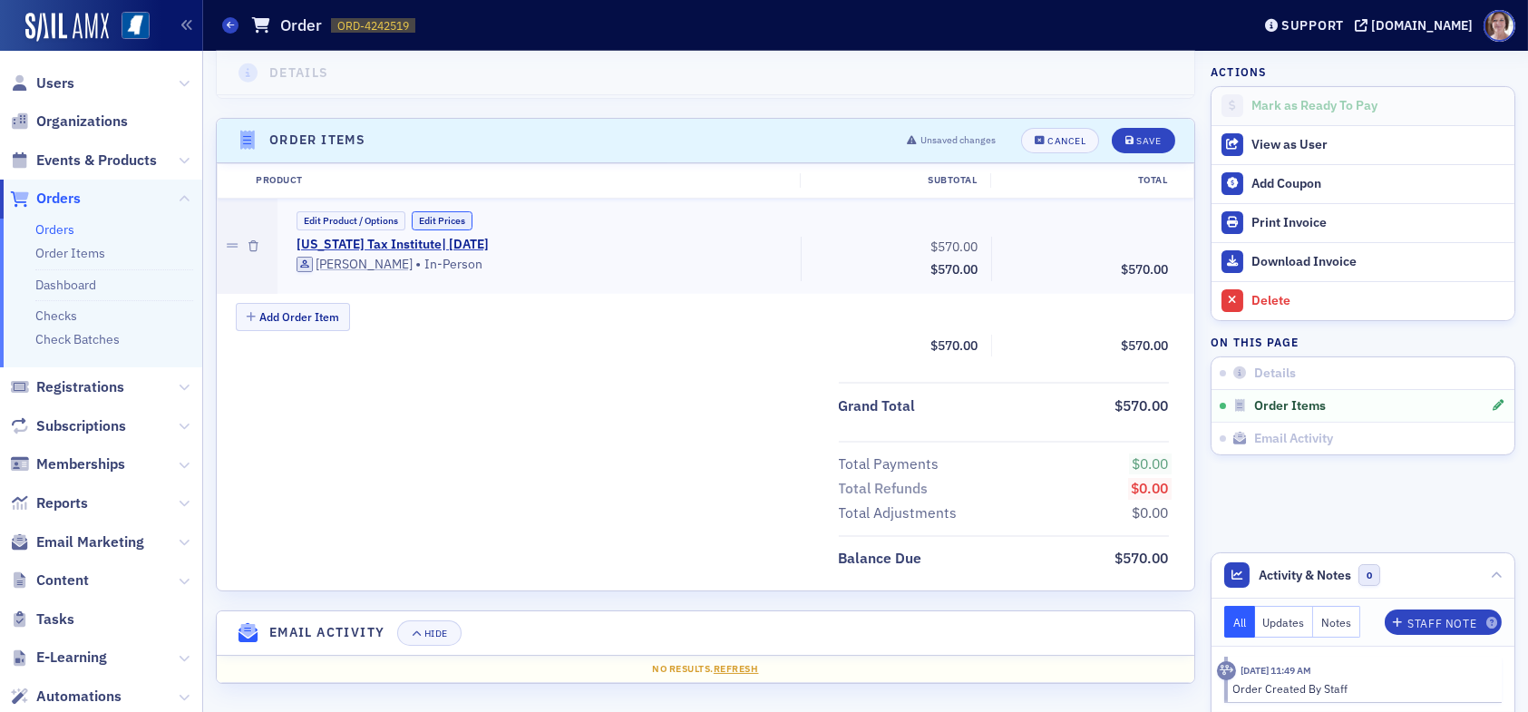
click at [439, 218] on button "Edit Prices" at bounding box center [442, 220] width 61 height 19
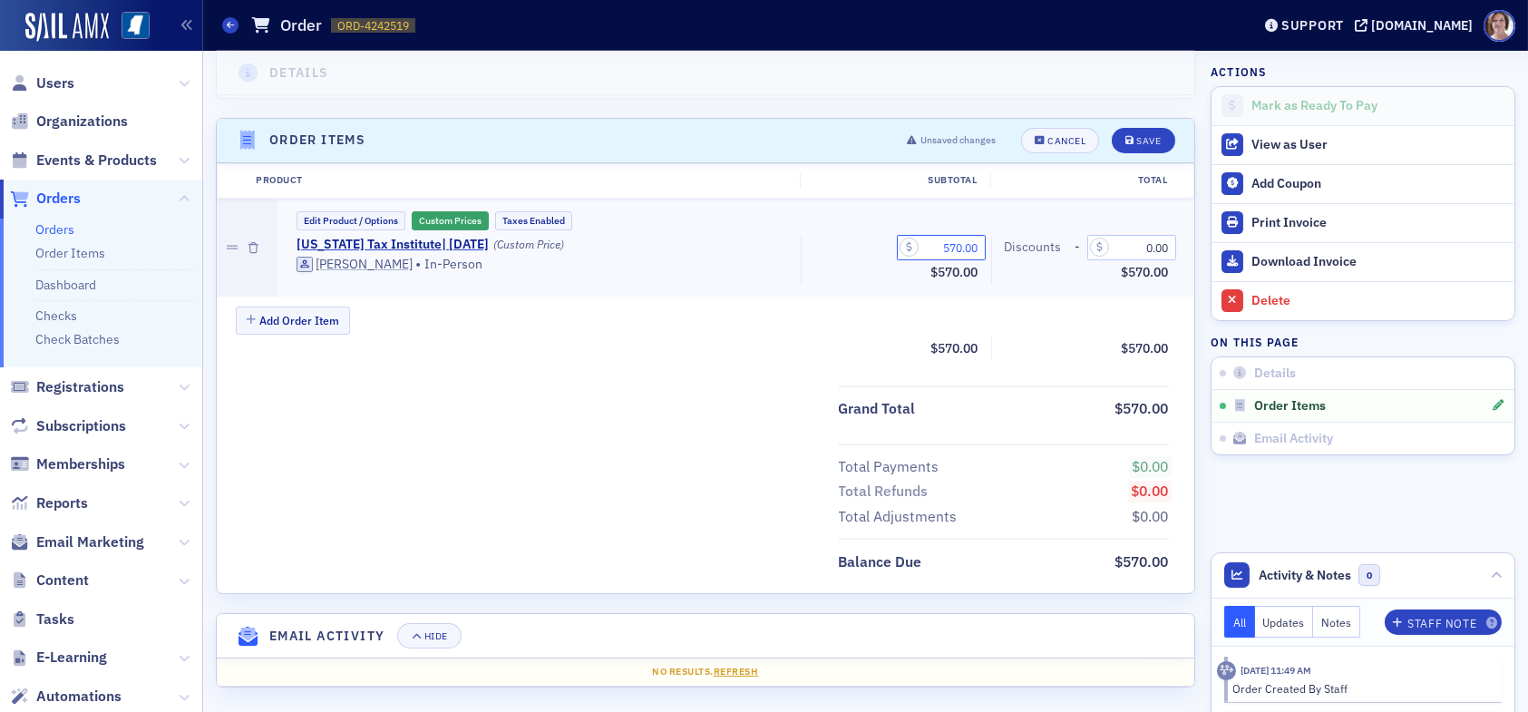
drag, startPoint x: 922, startPoint y: 248, endPoint x: 985, endPoint y: 246, distance: 62.6
click at [985, 246] on div "Mississippi Tax Institute | 12/8/2025 (Custom Price) Sara Fox • In-Person 570.0…" at bounding box center [733, 261] width 898 height 48
type input "450.00"
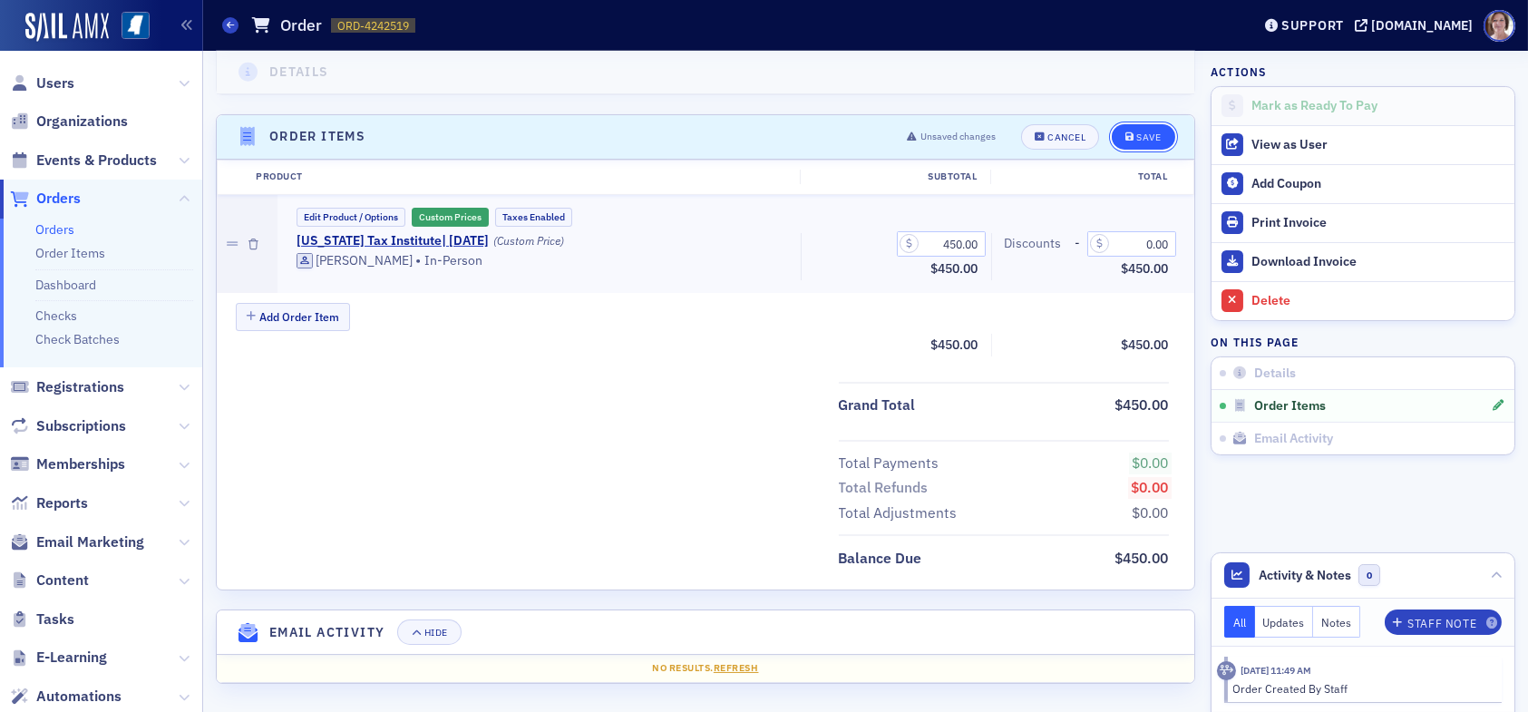
click at [1136, 132] on div "Save" at bounding box center [1148, 137] width 24 height 10
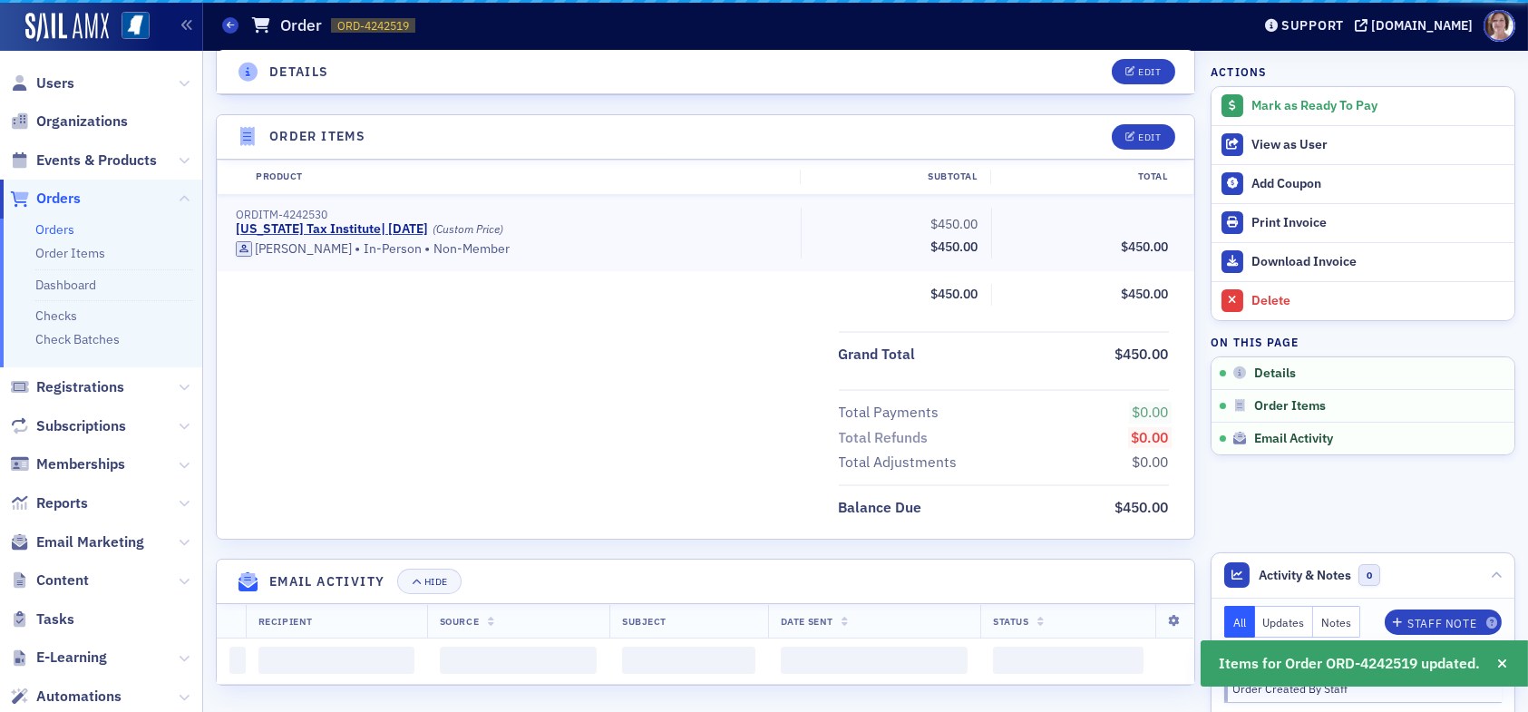
scroll to position [491, 0]
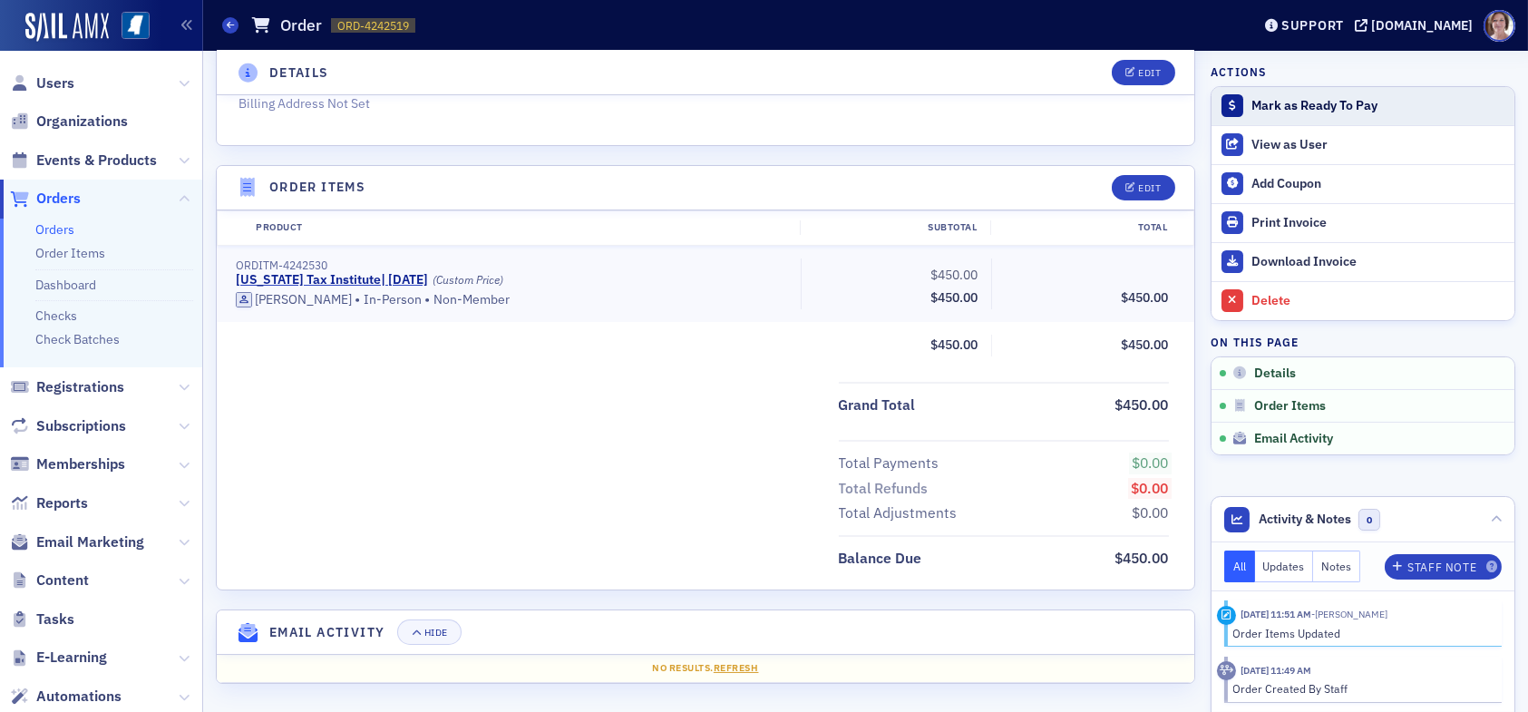
click at [1251, 107] on div "Mark as Ready To Pay" at bounding box center [1378, 106] width 254 height 16
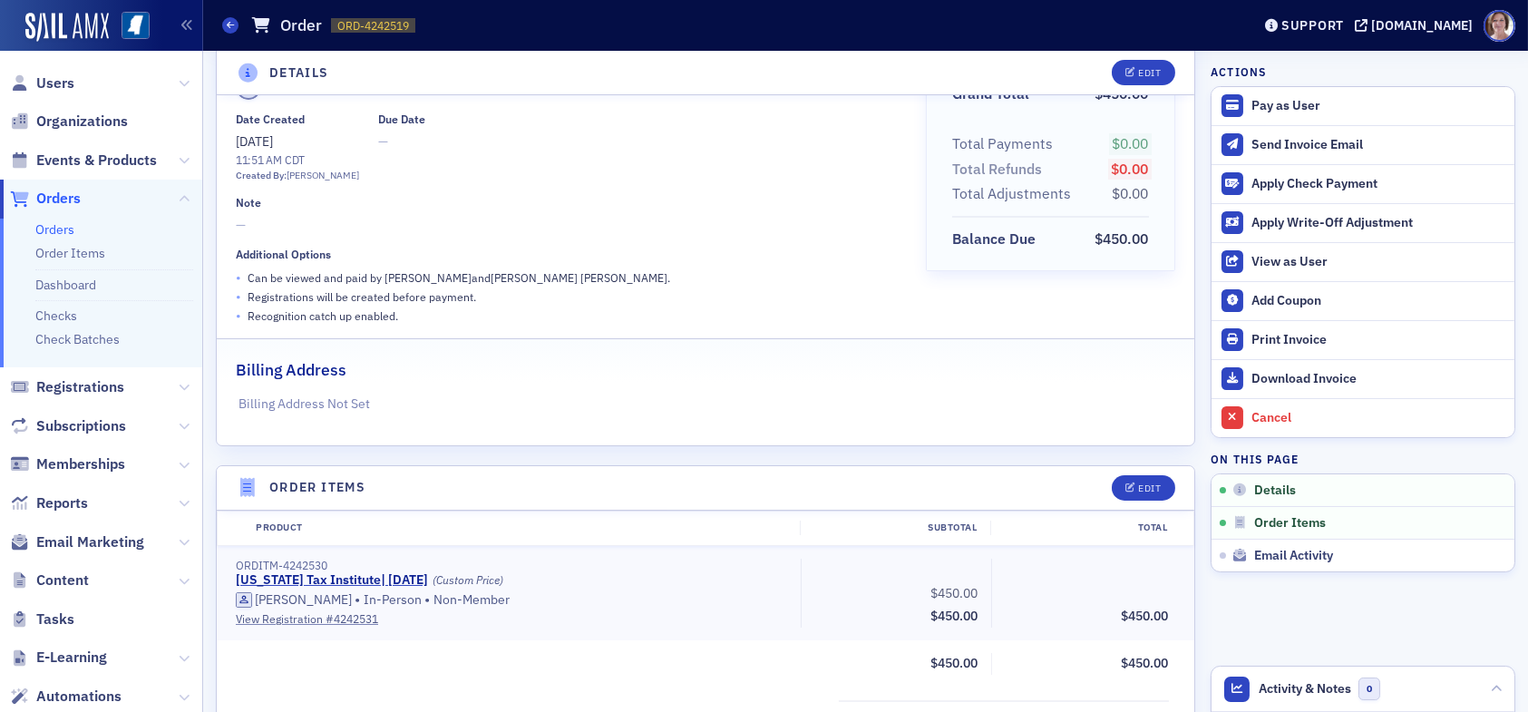
scroll to position [148, 0]
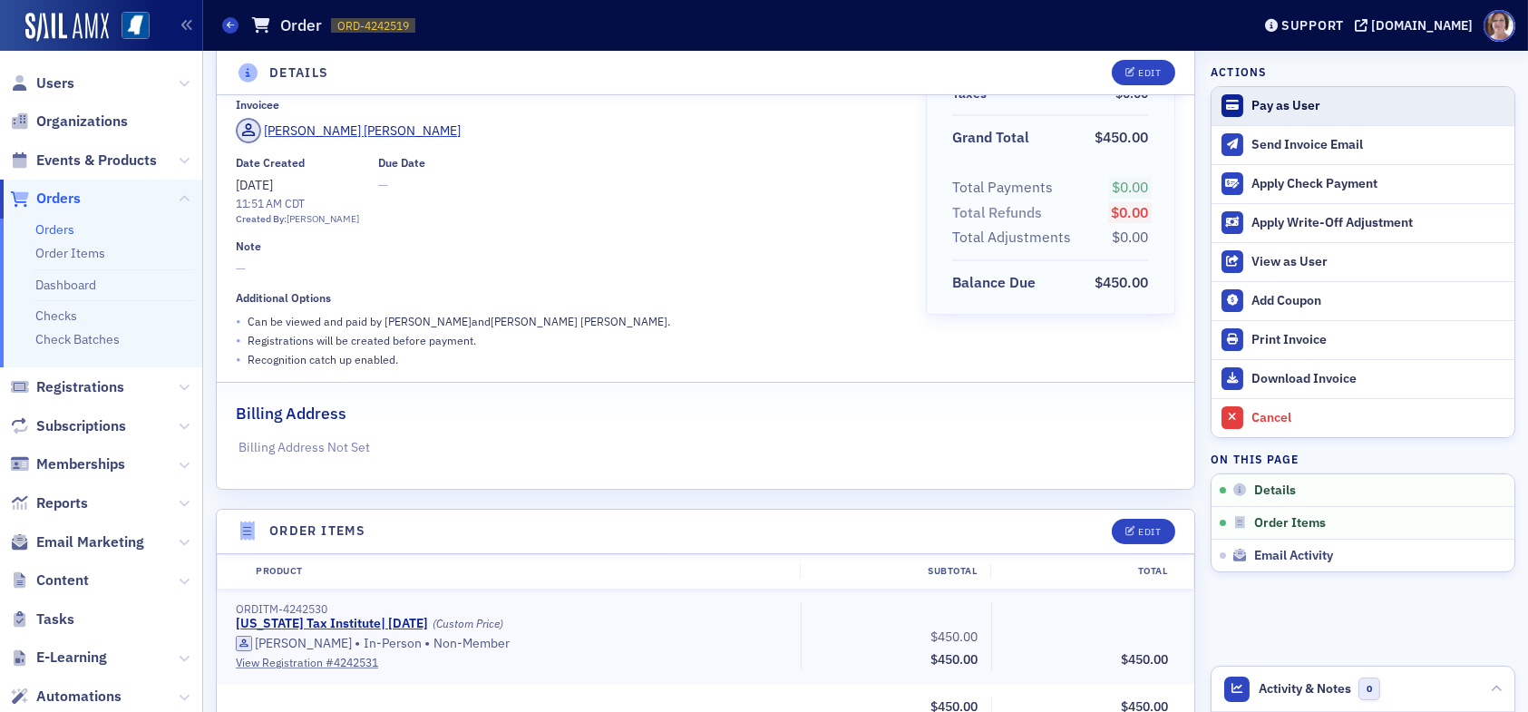
click at [1255, 103] on div "Pay as User" at bounding box center [1378, 106] width 254 height 16
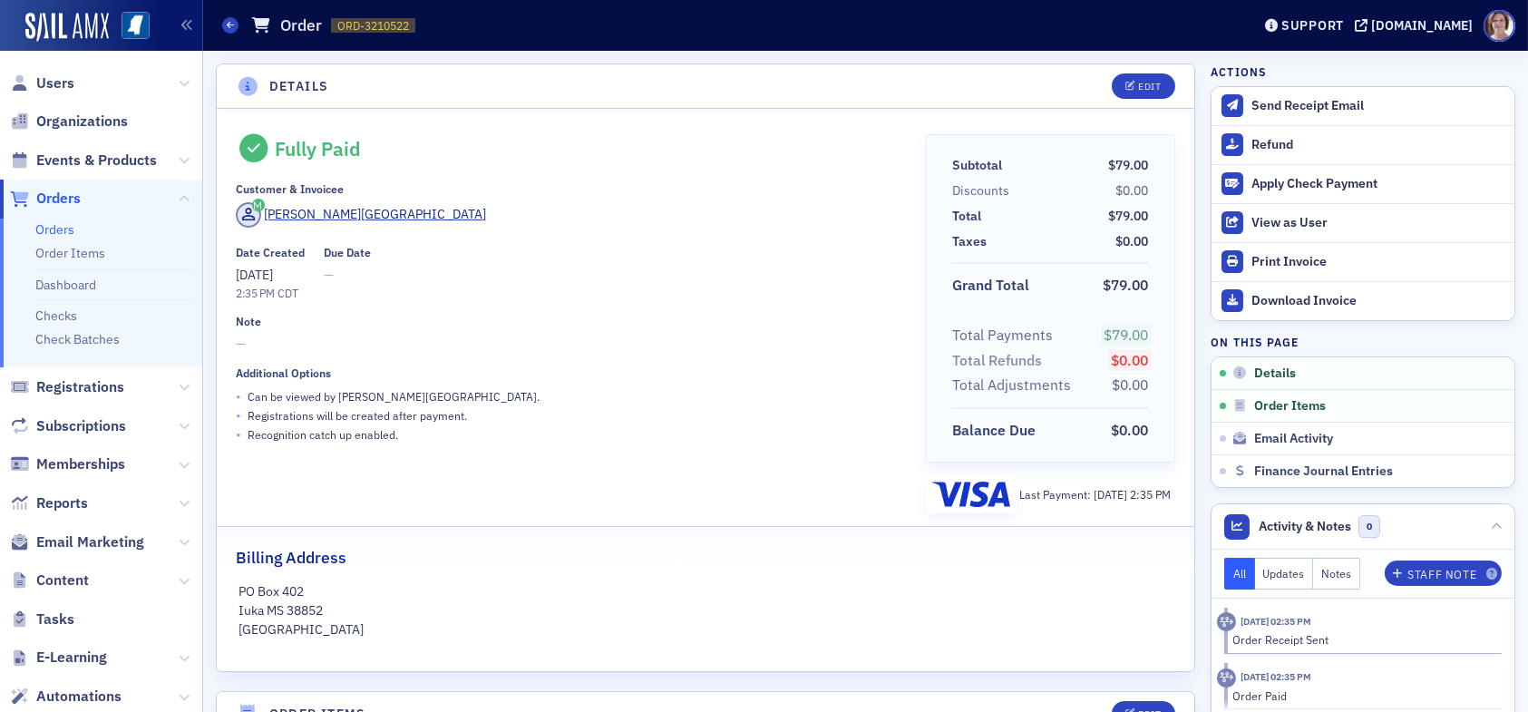
scroll to position [276, 0]
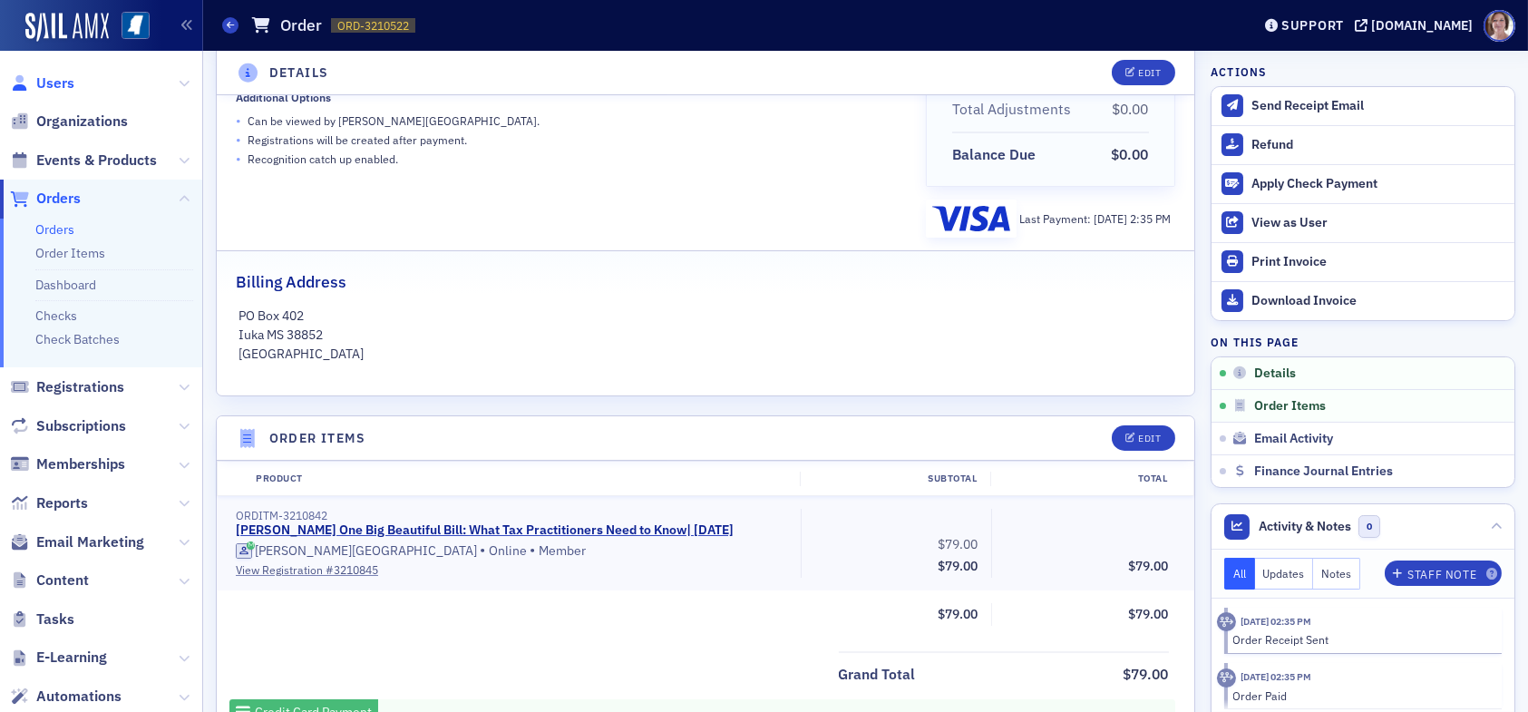
click at [53, 83] on span "Users" at bounding box center [55, 83] width 38 height 20
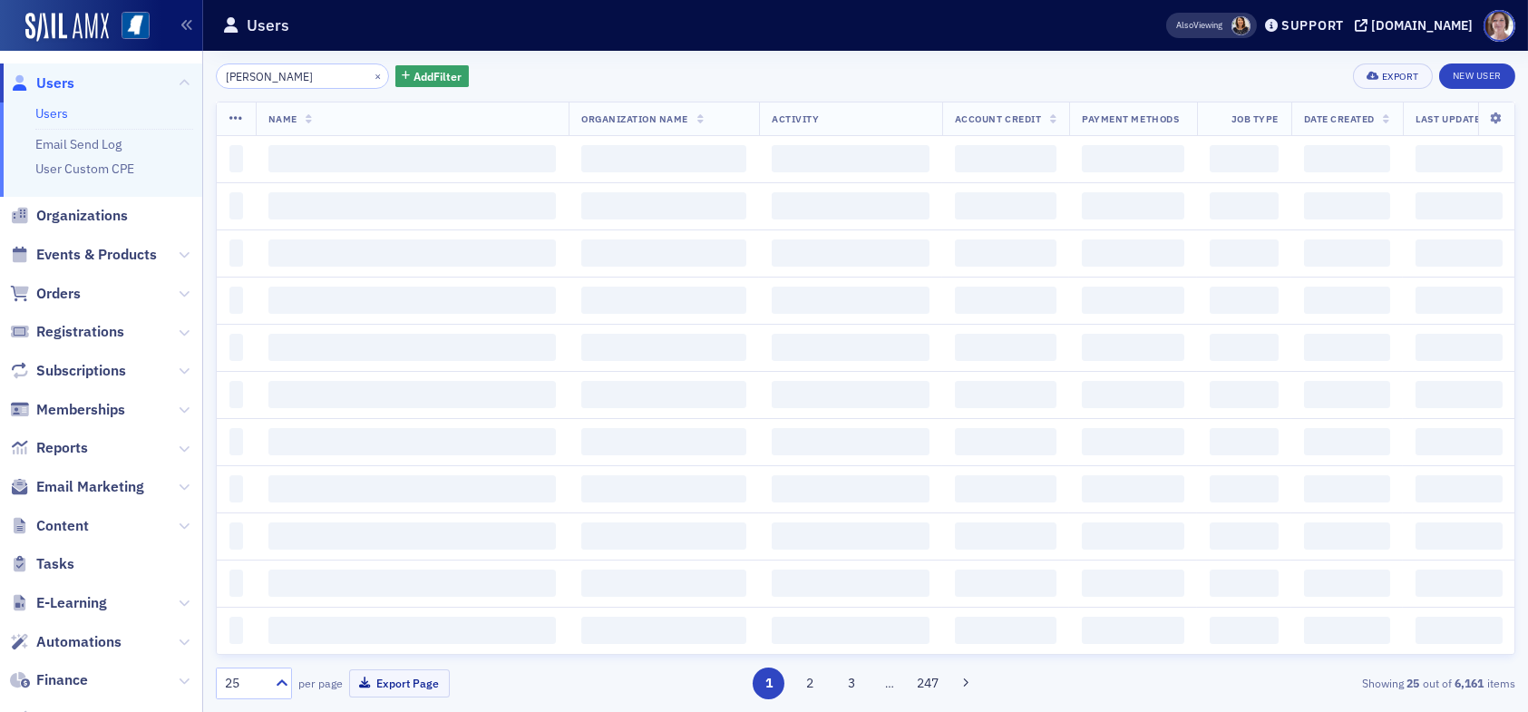
type input "sara fox"
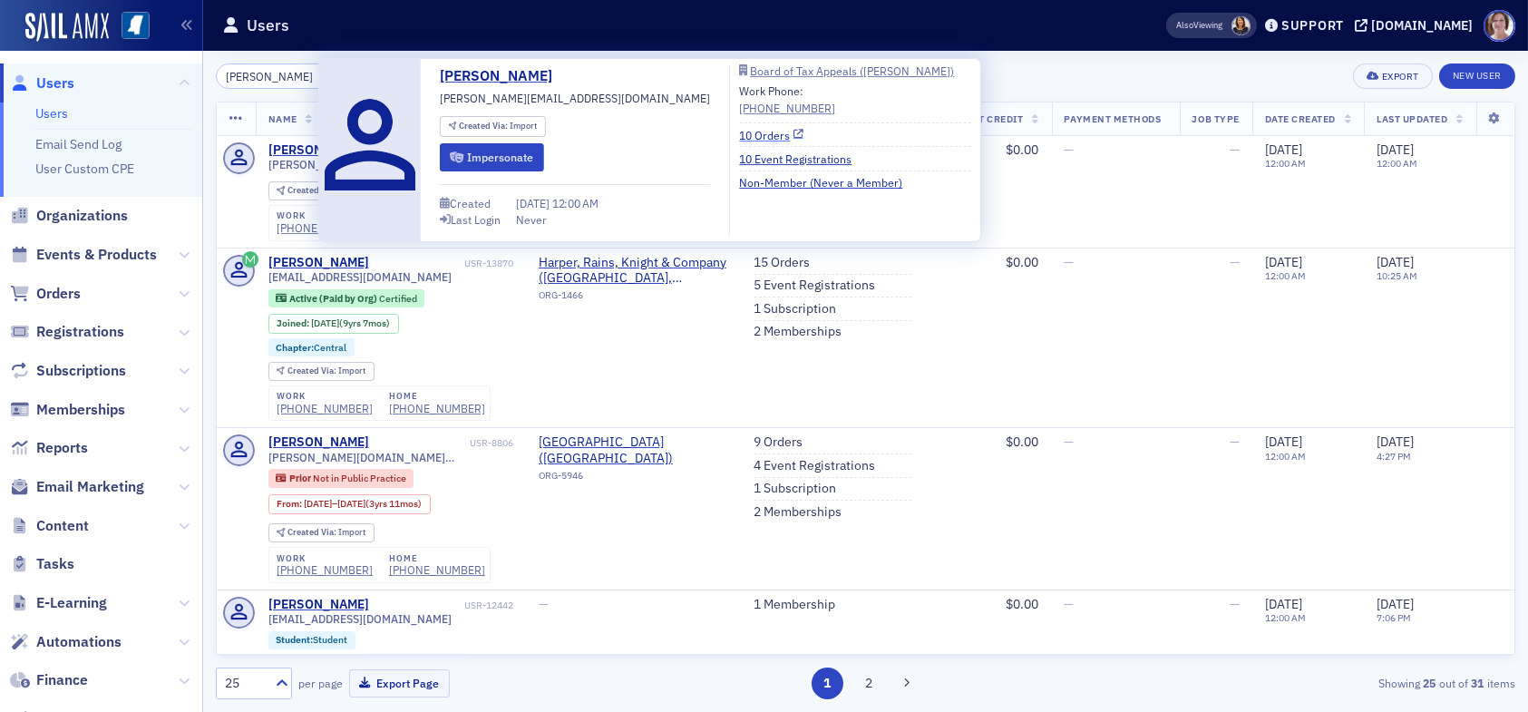
click at [739, 132] on link "10 Orders" at bounding box center [771, 135] width 64 height 16
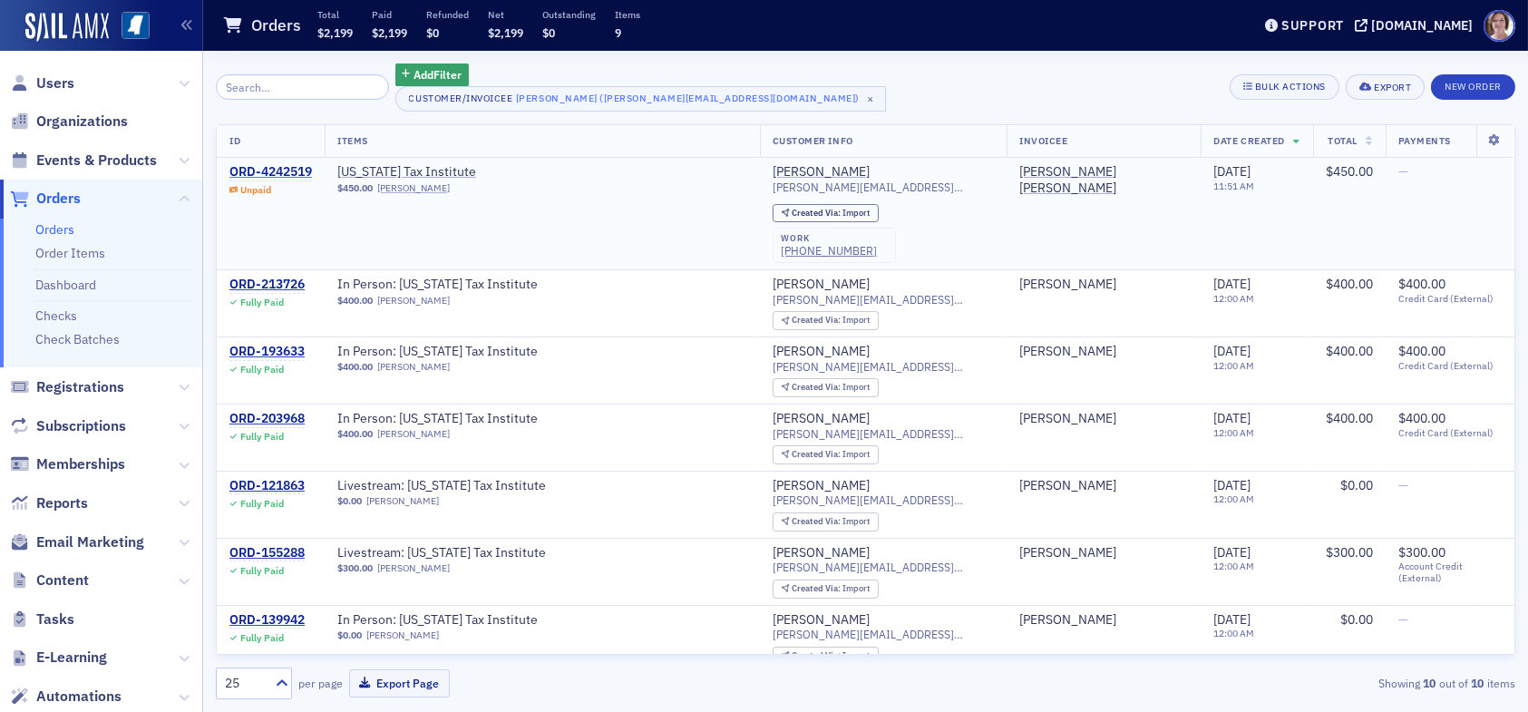
click at [304, 170] on div "ORD-4242519" at bounding box center [270, 172] width 83 height 16
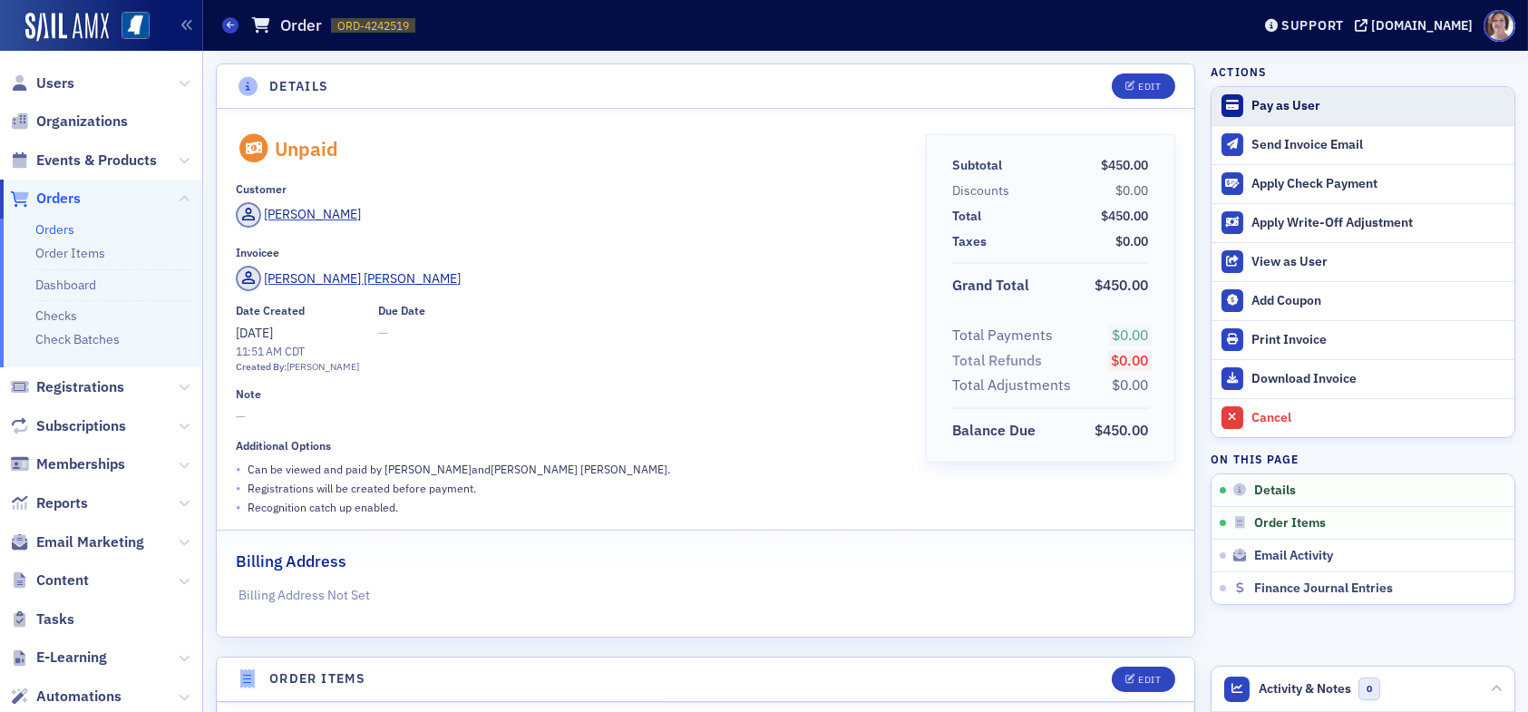
click at [1278, 108] on div "Pay as User" at bounding box center [1378, 106] width 254 height 16
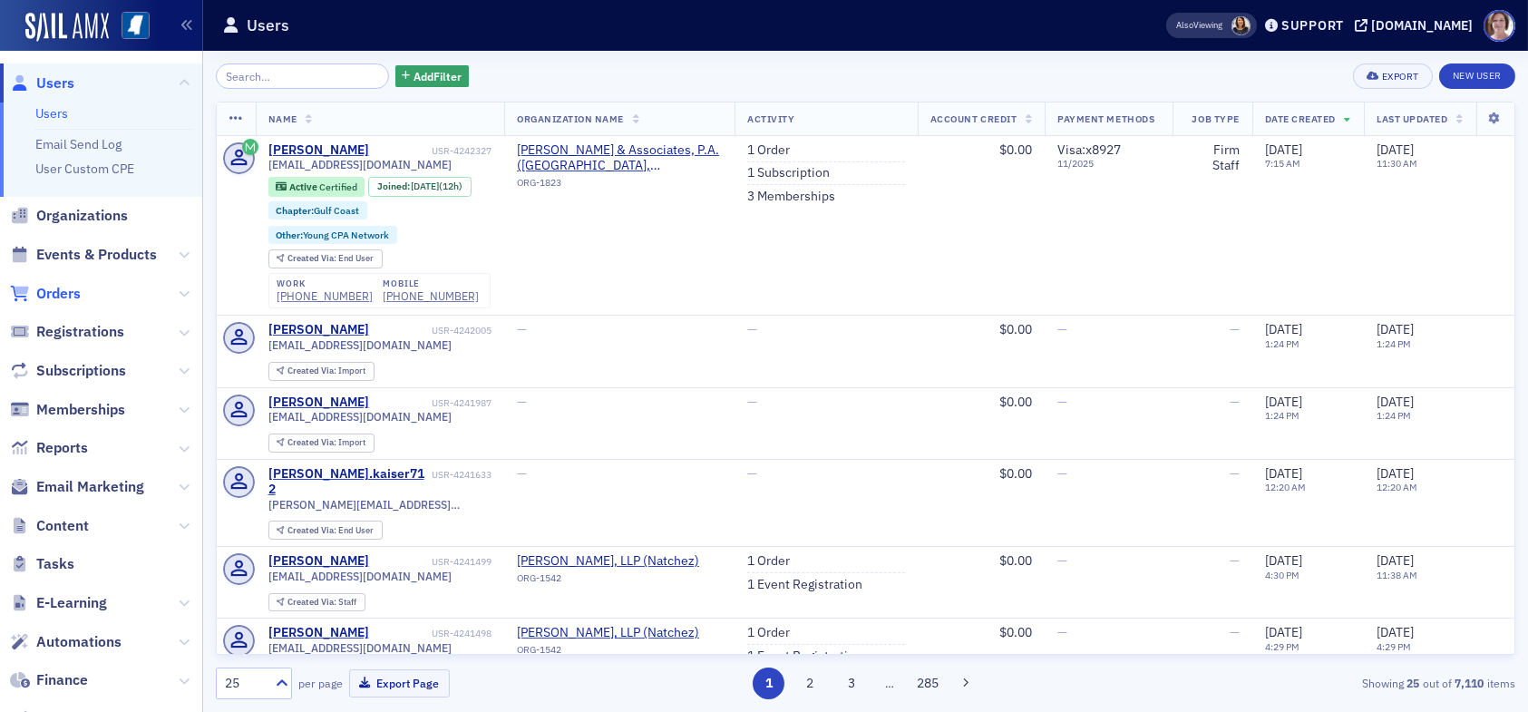
click at [67, 289] on span "Orders" at bounding box center [58, 294] width 44 height 20
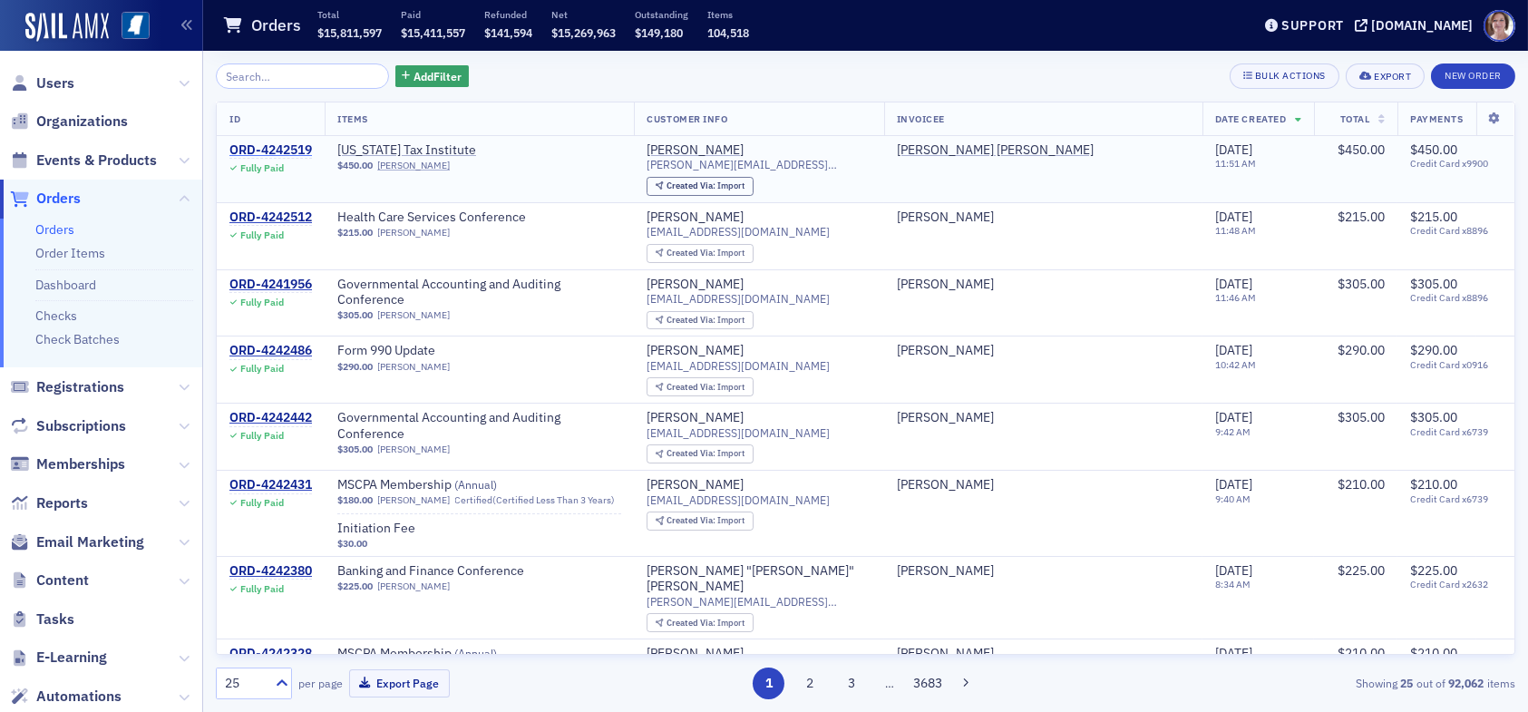
click at [297, 150] on div "ORD-4242519" at bounding box center [270, 150] width 83 height 16
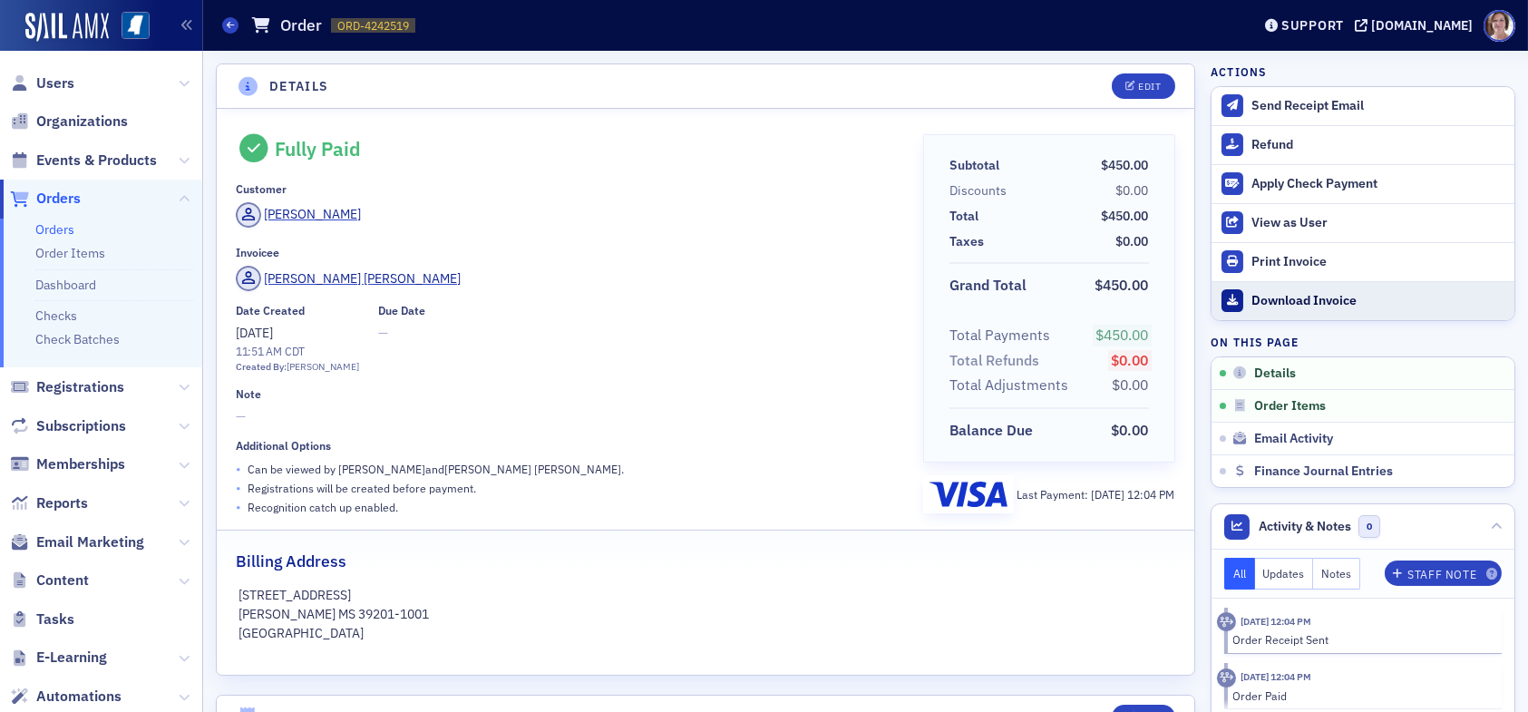
click at [1307, 301] on div "Download Invoice" at bounding box center [1378, 301] width 254 height 16
